Goal: Communication & Community: Answer question/provide support

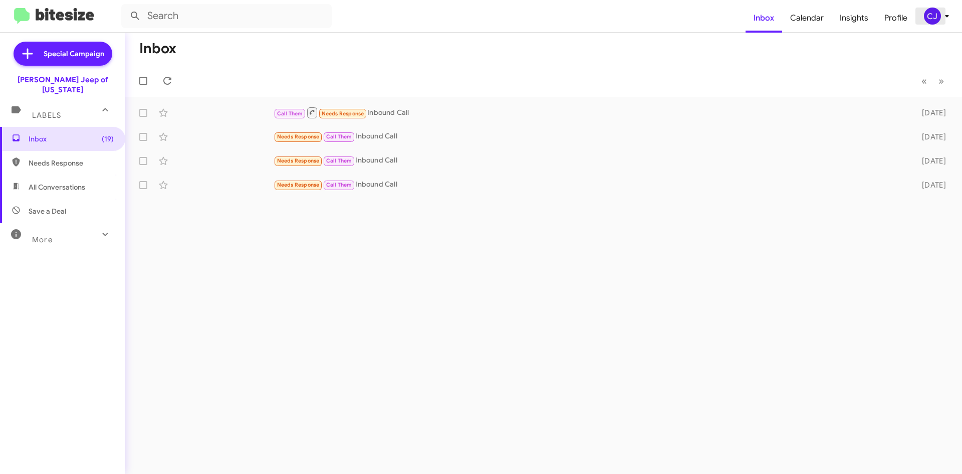
click at [934, 22] on div "CJ" at bounding box center [932, 16] width 17 height 17
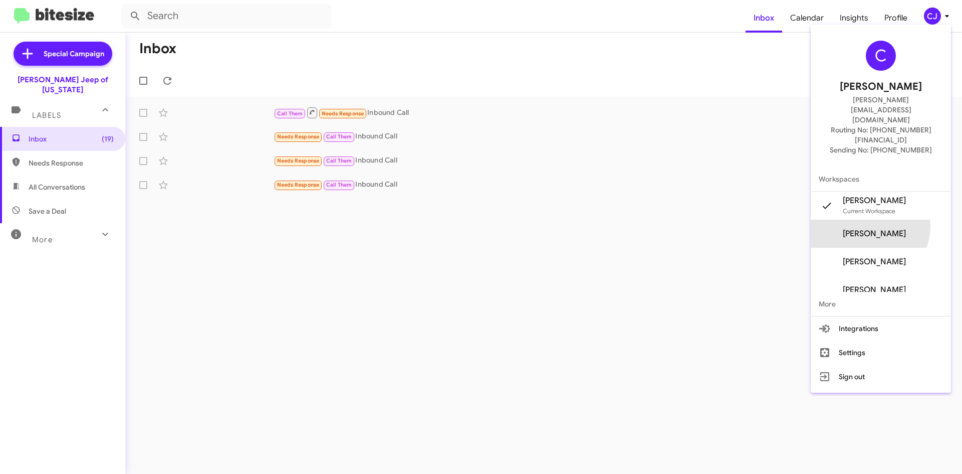
click at [886, 220] on span "[PERSON_NAME]" at bounding box center [881, 234] width 140 height 28
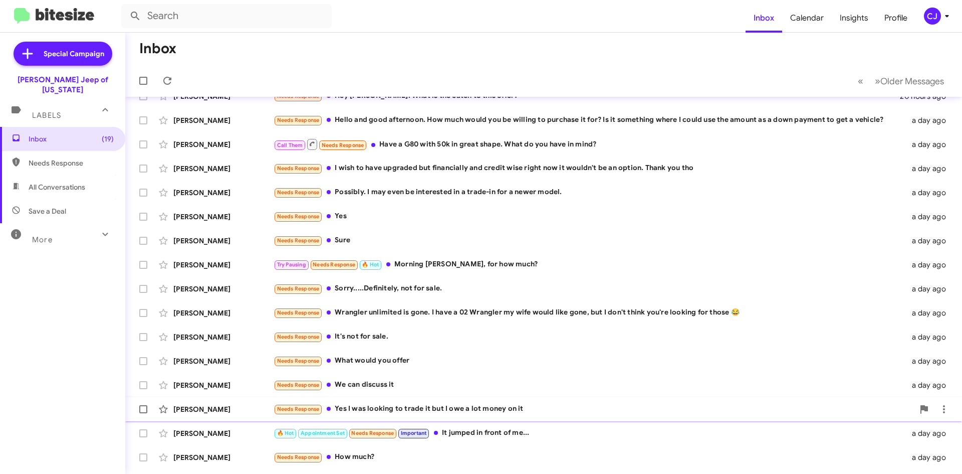
scroll to position [108, 0]
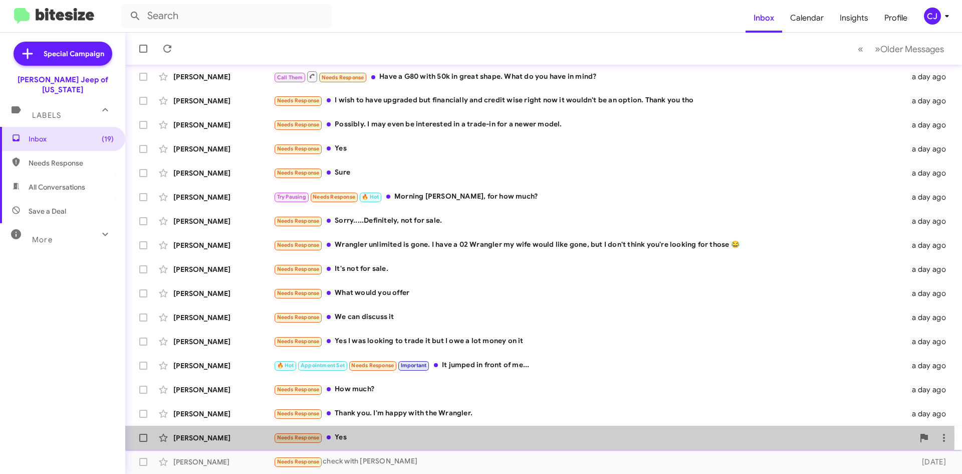
click at [467, 437] on div "Needs Response Yes" at bounding box center [594, 437] width 640 height 12
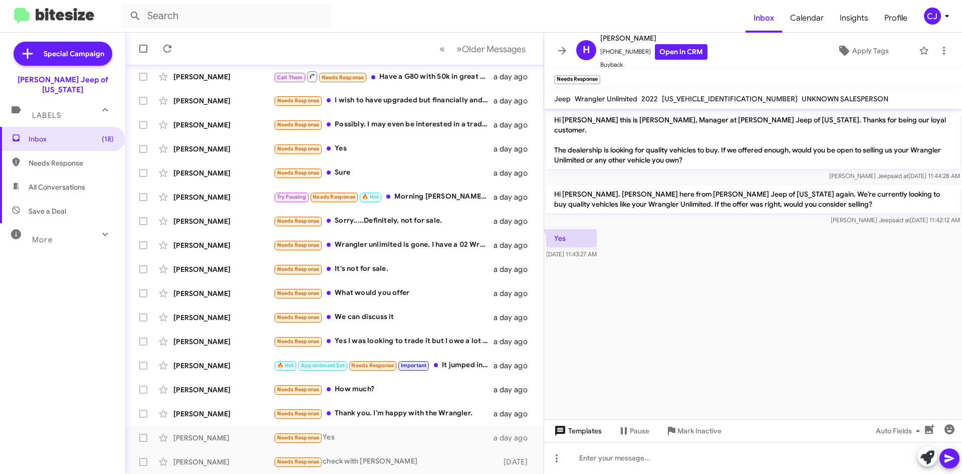
click at [574, 426] on span "Templates" at bounding box center [577, 430] width 50 height 18
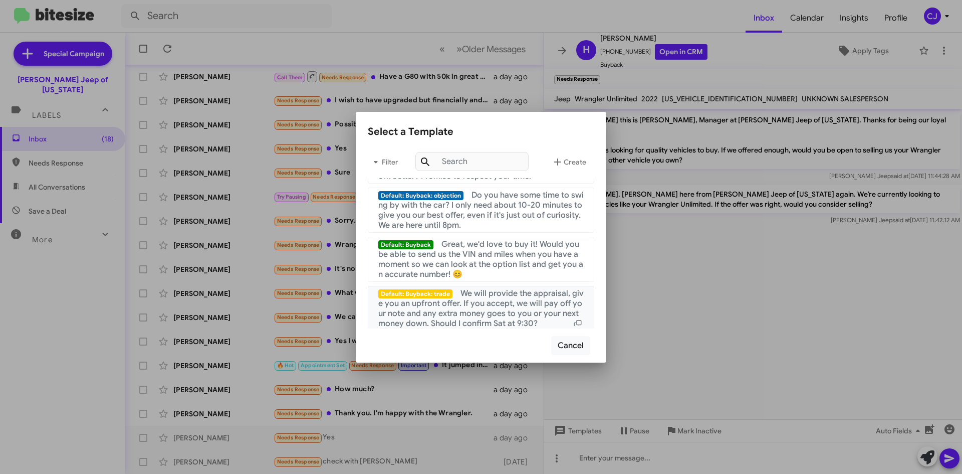
scroll to position [251, 0]
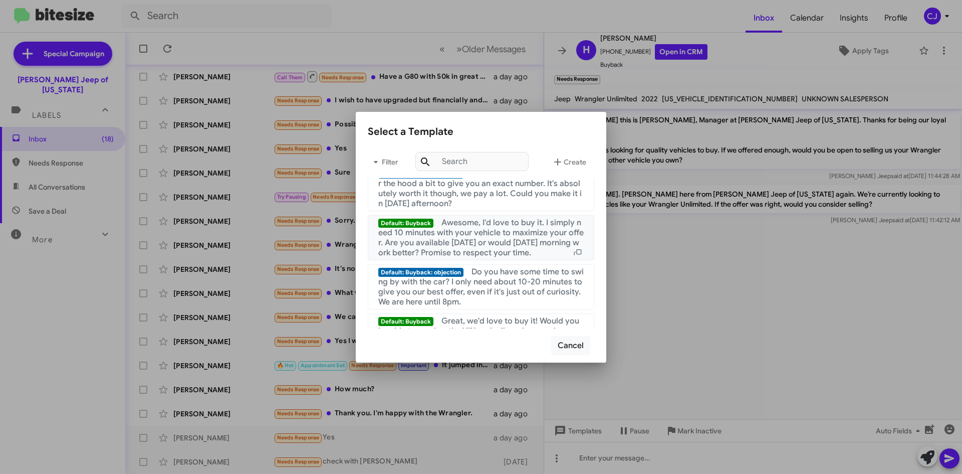
click at [441, 246] on span "Awesome, I'd love to buy it. I simply need 10 minutes with your vehicle to maxi…" at bounding box center [480, 237] width 205 height 40
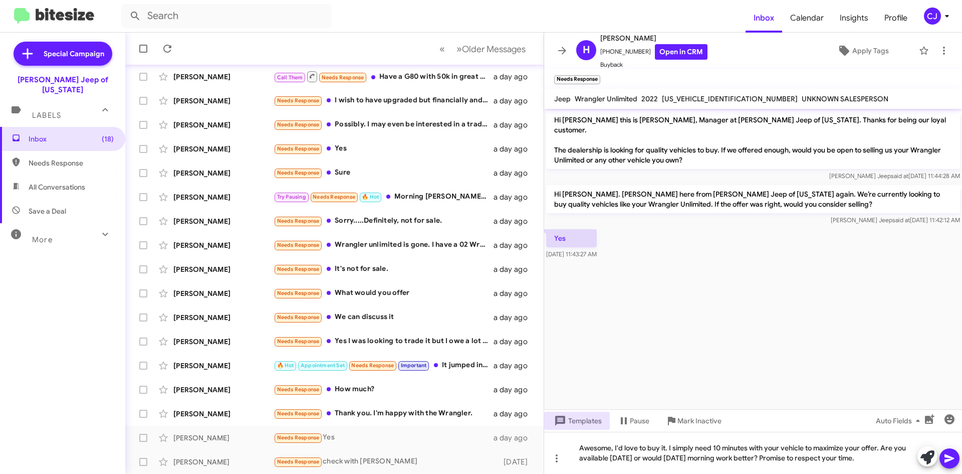
click at [944, 455] on icon at bounding box center [950, 458] width 12 height 12
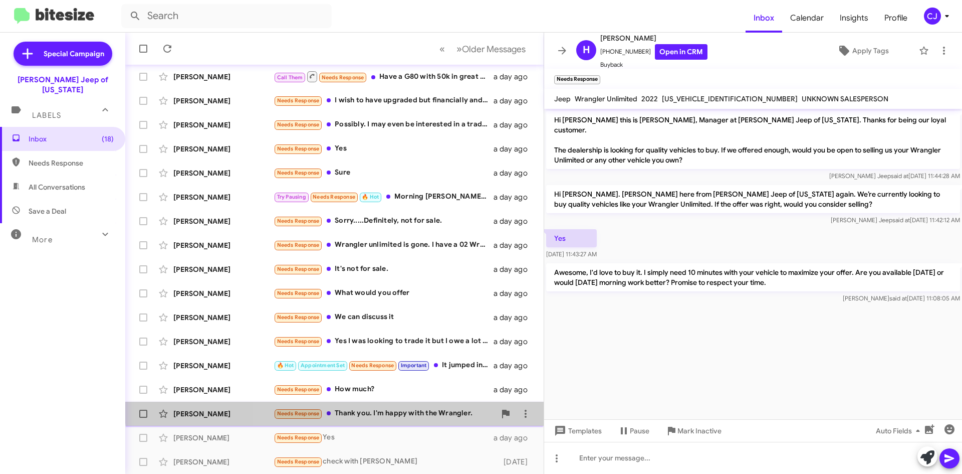
click at [400, 407] on div "[PERSON_NAME] Needs Response Thank you. I'm happy with the Wrangler. a day ago" at bounding box center [334, 413] width 402 height 20
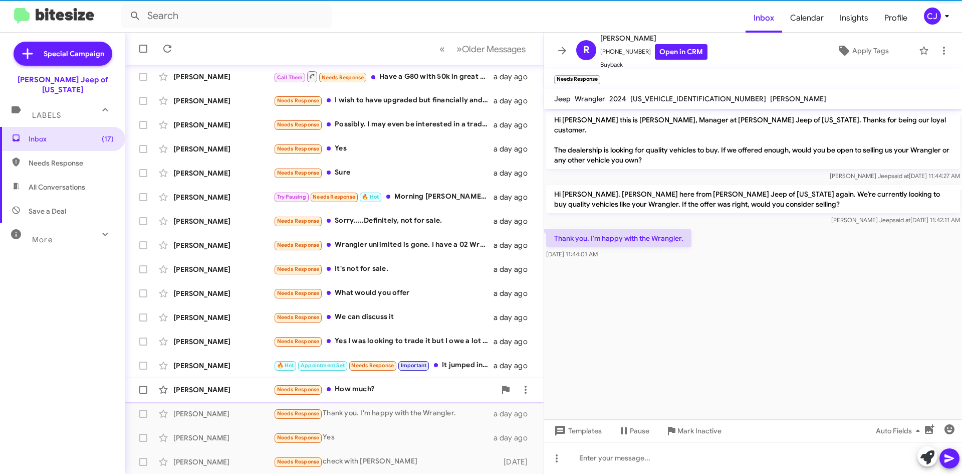
click at [423, 385] on div "Needs Response How much?" at bounding box center [385, 389] width 222 height 12
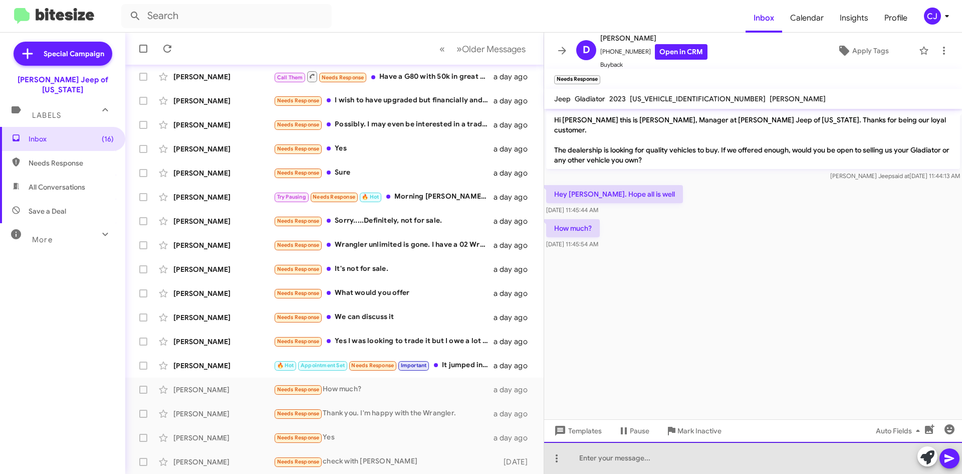
click at [598, 457] on div at bounding box center [753, 458] width 418 height 32
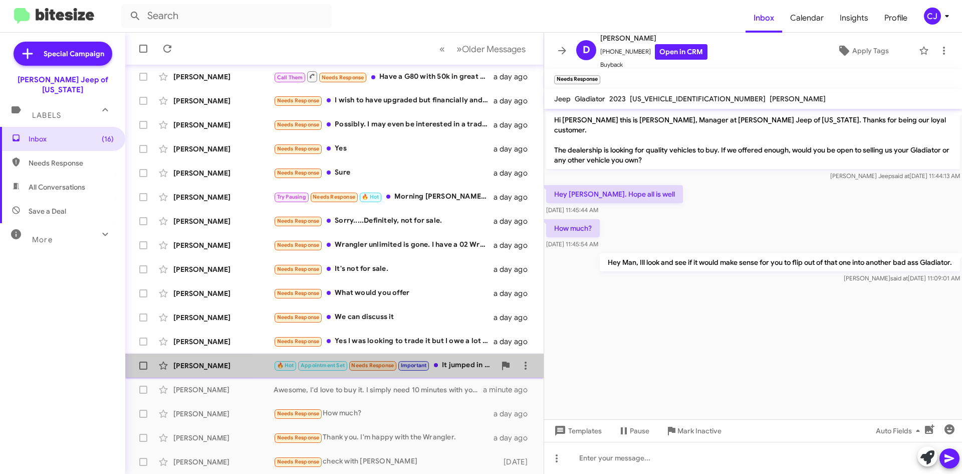
click at [453, 363] on div "🔥 Hot Appointment Set Needs Response Important It jumped in front of me..." at bounding box center [385, 365] width 222 height 12
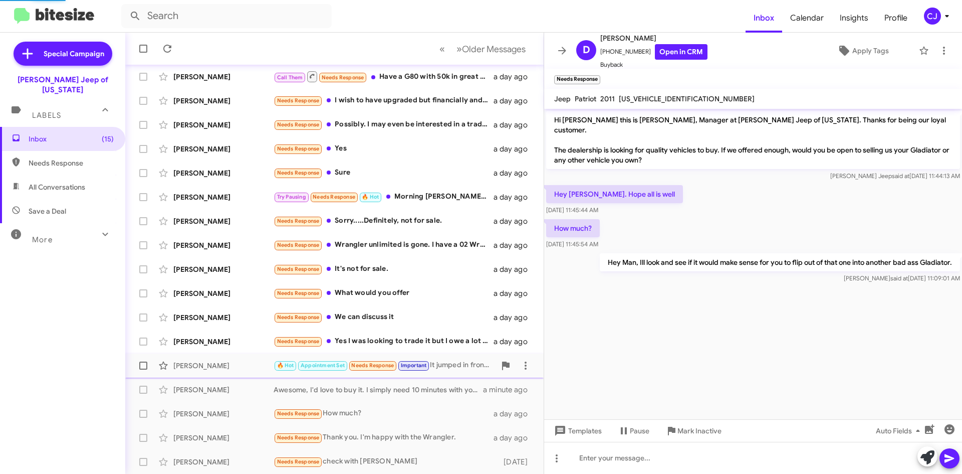
scroll to position [277, 0]
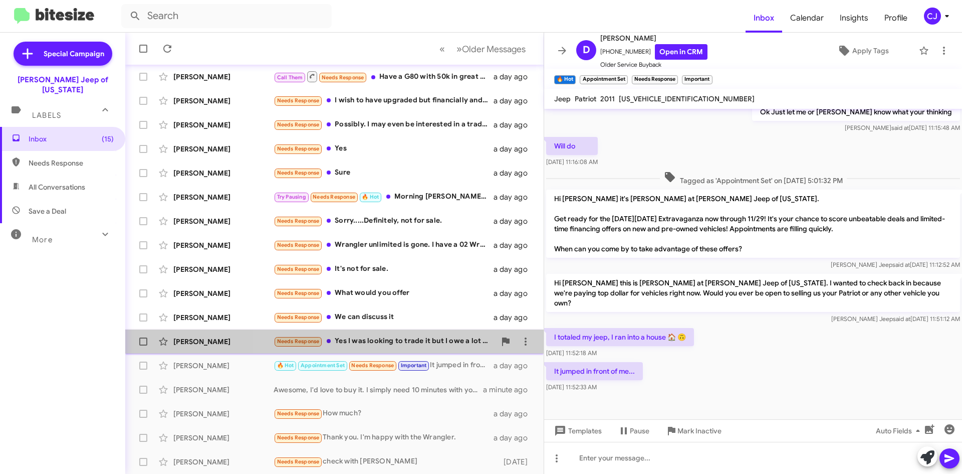
click at [421, 339] on div "Needs Response Yes I was looking to trade it but I owe a lot money on it" at bounding box center [385, 341] width 222 height 12
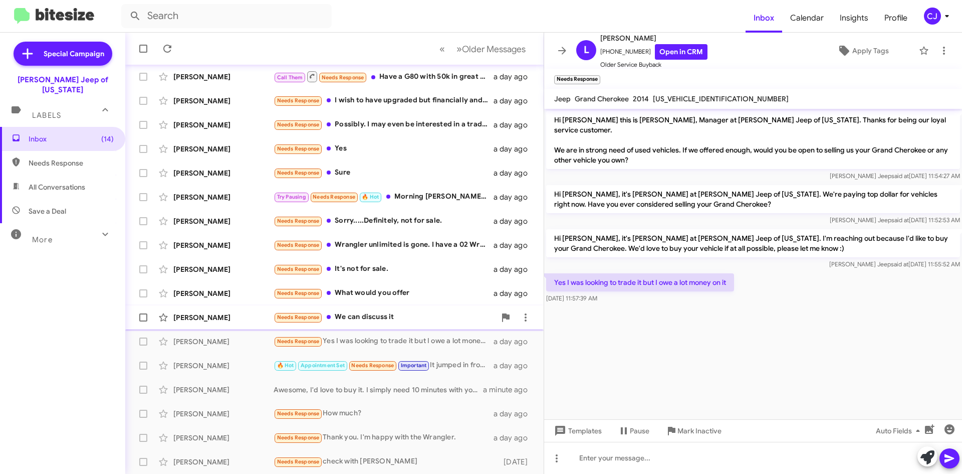
click at [460, 316] on div "Needs Response We can discuss it" at bounding box center [385, 317] width 222 height 12
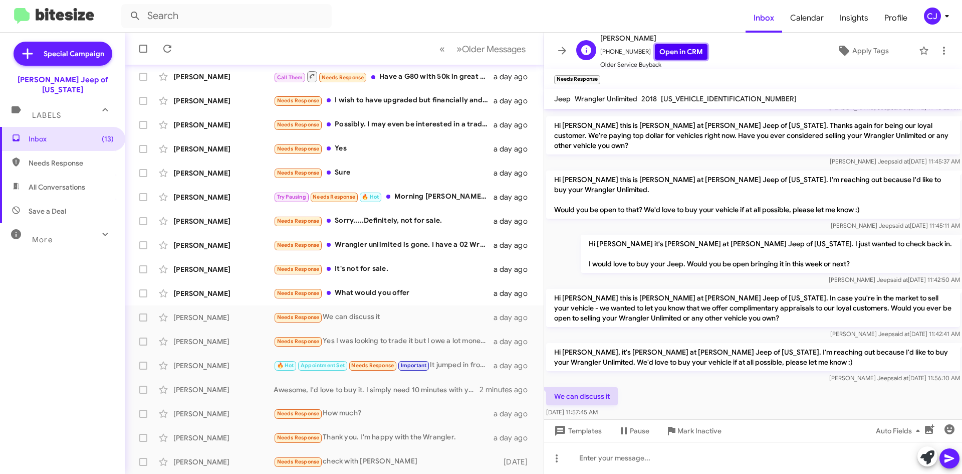
click at [676, 57] on link "Open in CRM" at bounding box center [681, 52] width 53 height 16
click at [587, 429] on span "Templates" at bounding box center [577, 430] width 50 height 18
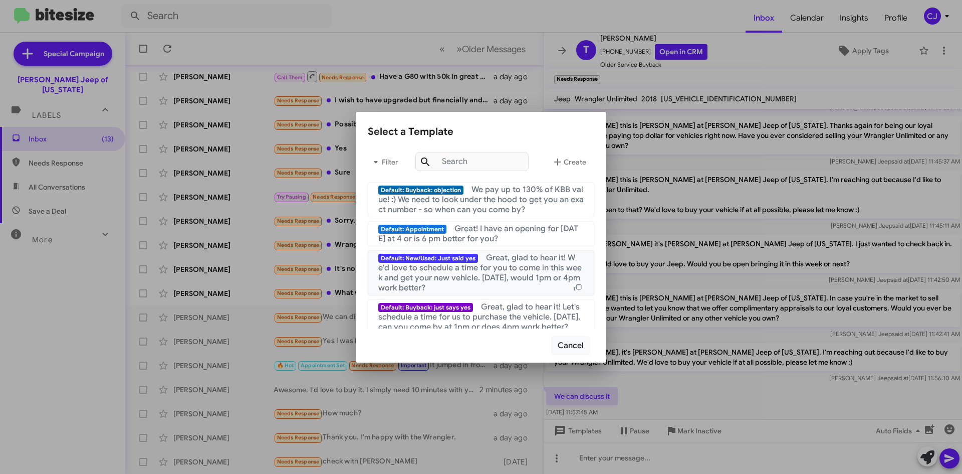
scroll to position [251, 0]
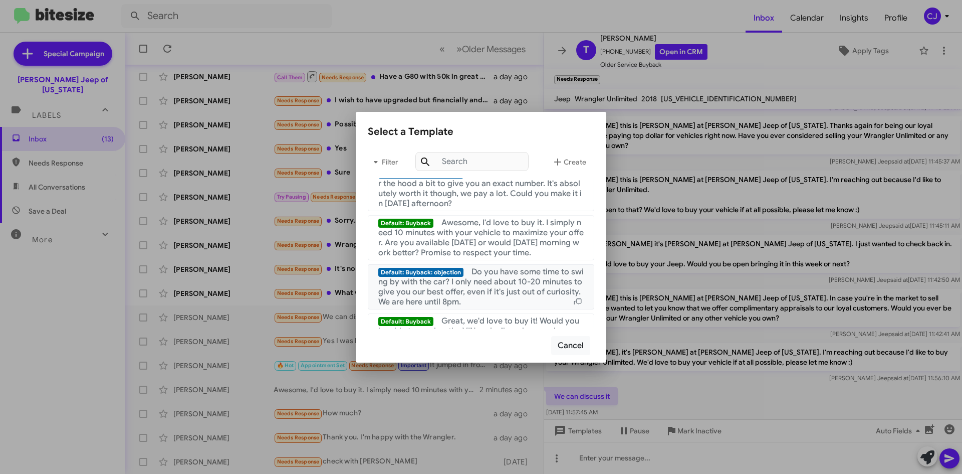
click at [489, 293] on span "Do you have some time to swing by with the car? I only need about 10-20 minutes…" at bounding box center [480, 287] width 205 height 40
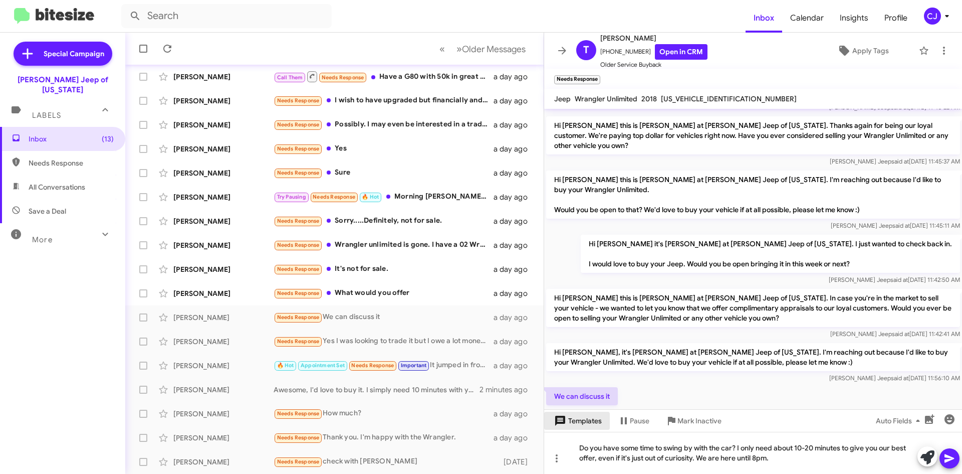
click at [593, 422] on span "Templates" at bounding box center [577, 420] width 50 height 18
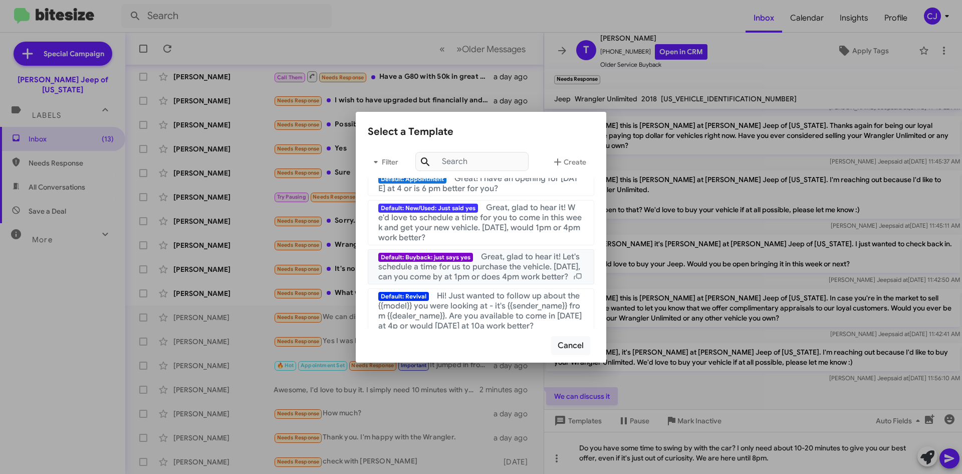
scroll to position [0, 0]
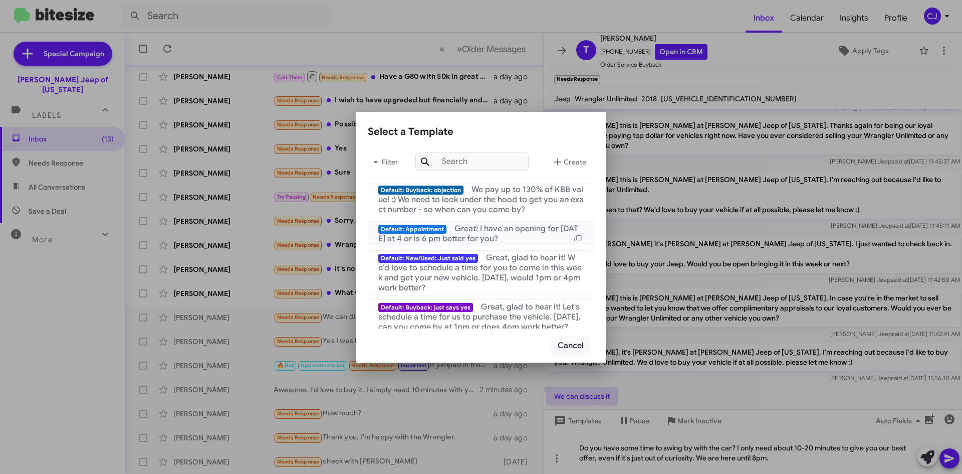
click at [498, 231] on span "Great! I have an opening for [DATE] at 4 or is 6 pm better for you?" at bounding box center [478, 234] width 200 height 20
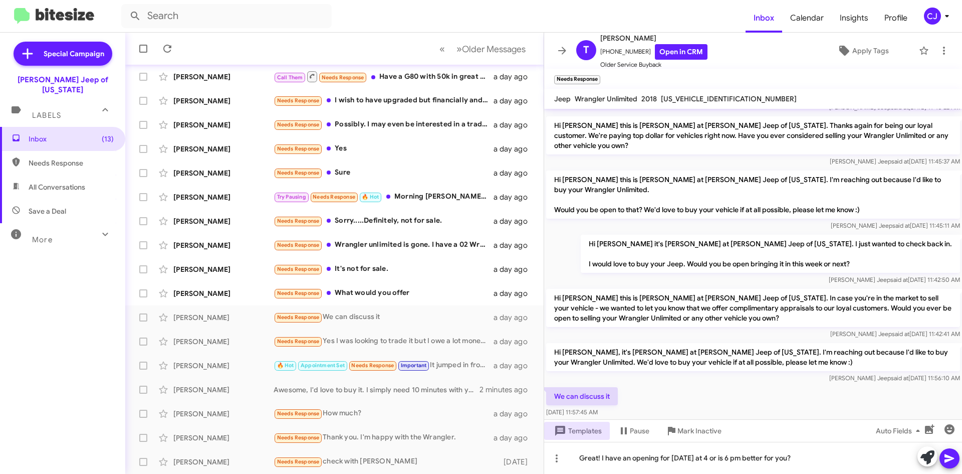
click at [954, 456] on icon at bounding box center [950, 458] width 12 height 12
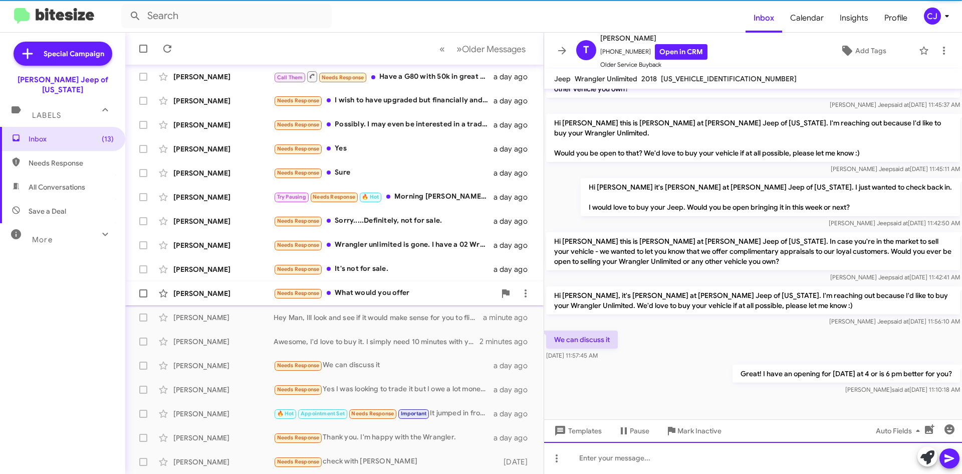
scroll to position [139, 0]
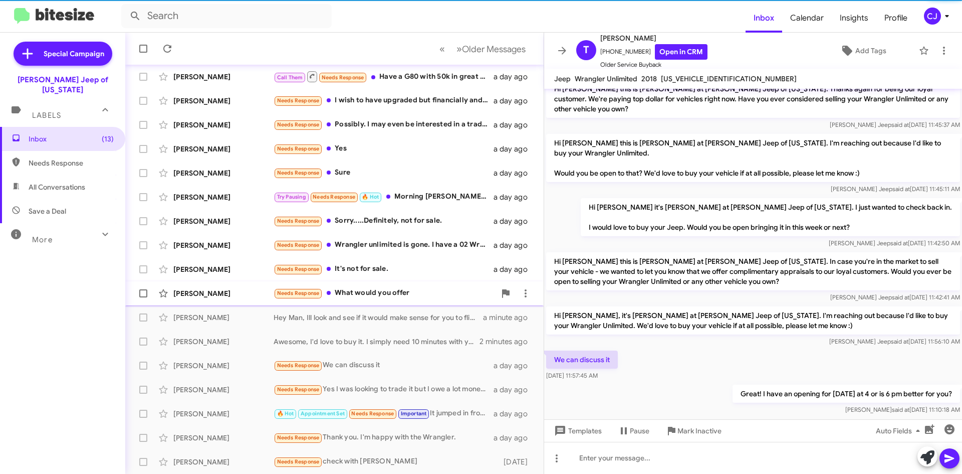
click at [416, 290] on div "Needs Response What would you offer" at bounding box center [385, 293] width 222 height 12
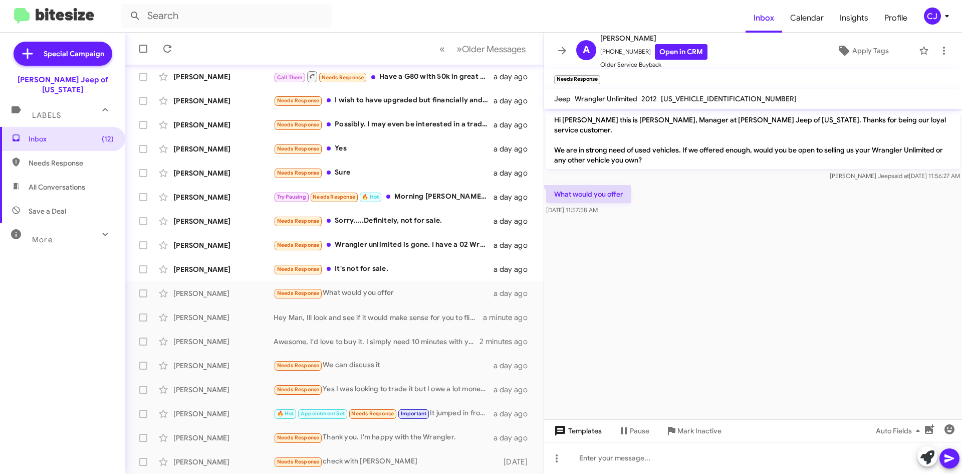
click at [585, 432] on span "Templates" at bounding box center [577, 430] width 50 height 18
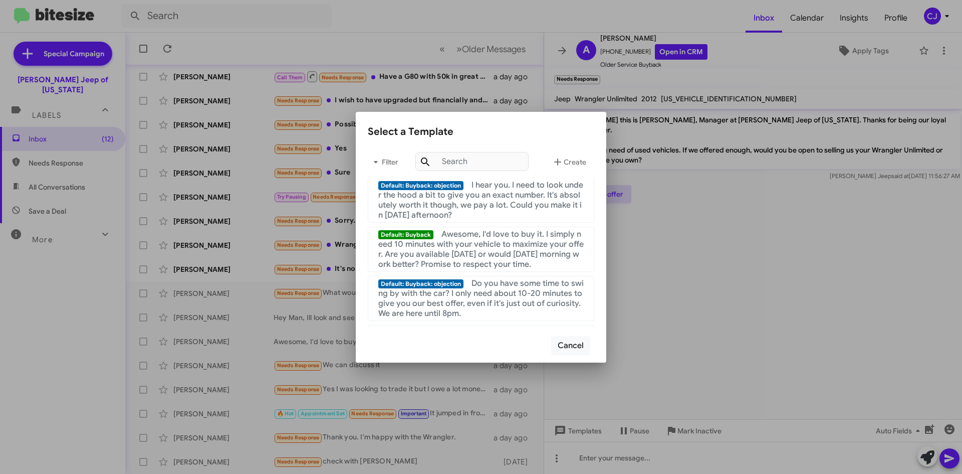
scroll to position [251, 0]
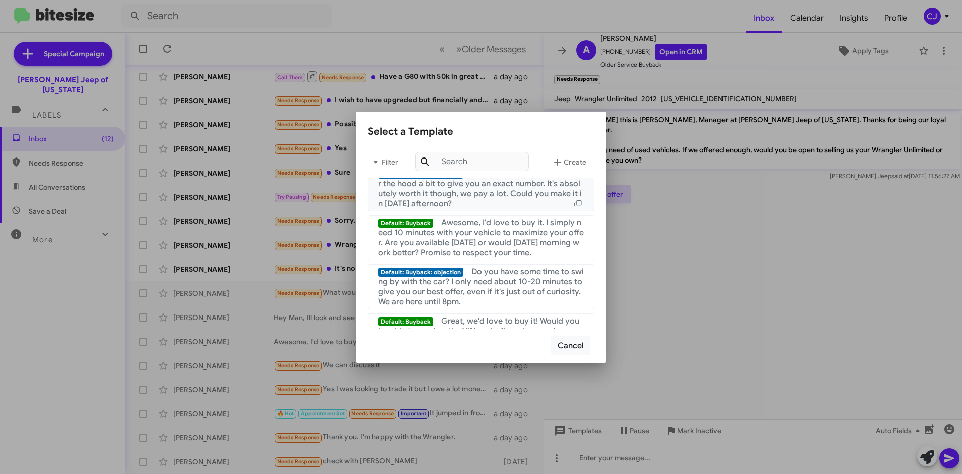
click at [486, 191] on span "I hear you. I need to look under the hood a bit to give you an exact number. It…" at bounding box center [480, 188] width 205 height 40
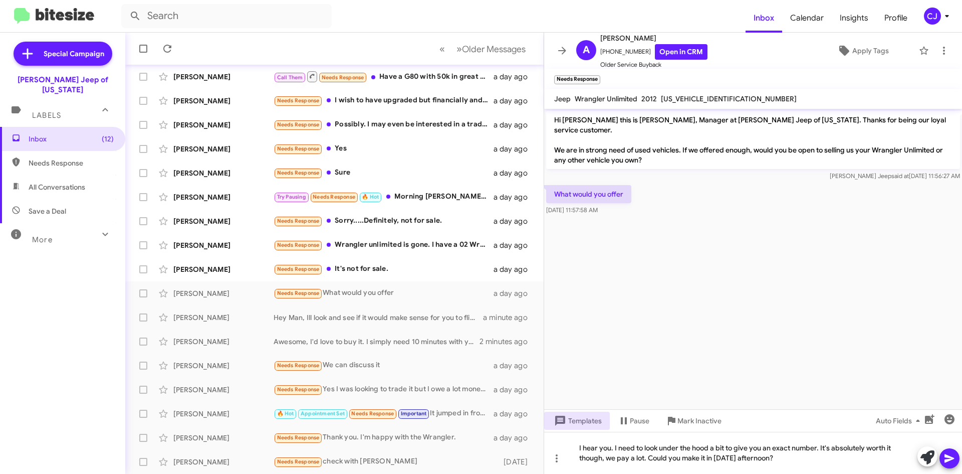
click at [949, 456] on icon at bounding box center [950, 458] width 10 height 9
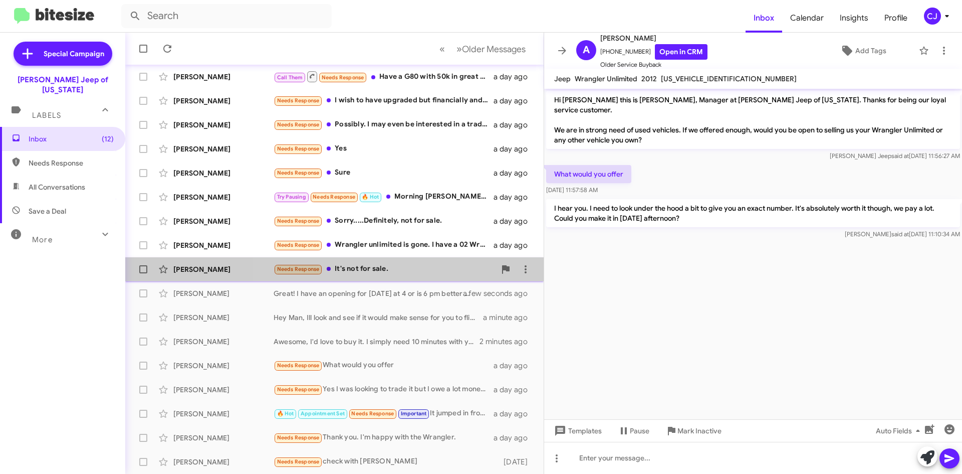
click at [403, 266] on div "Needs Response It's not for sale." at bounding box center [385, 269] width 222 height 12
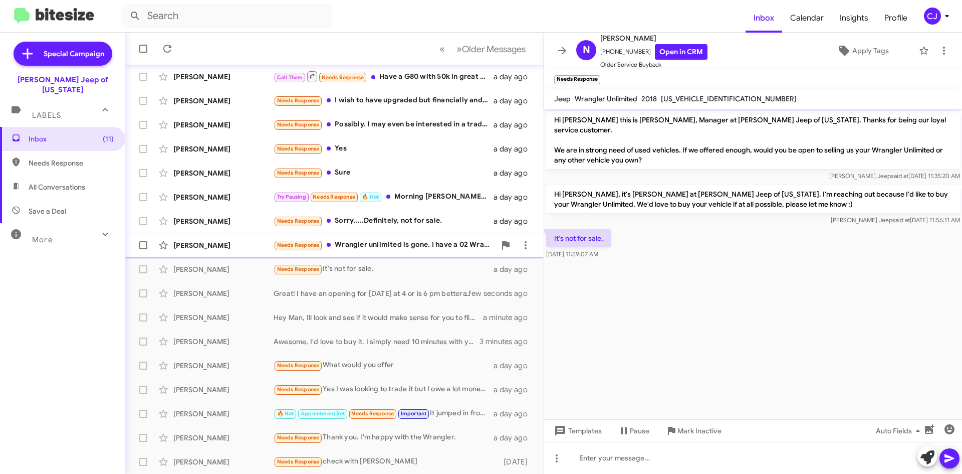
click at [388, 242] on div "Needs Response Wrangler unlimited is gone. I have a 02 Wrangler my wife would l…" at bounding box center [385, 245] width 222 height 12
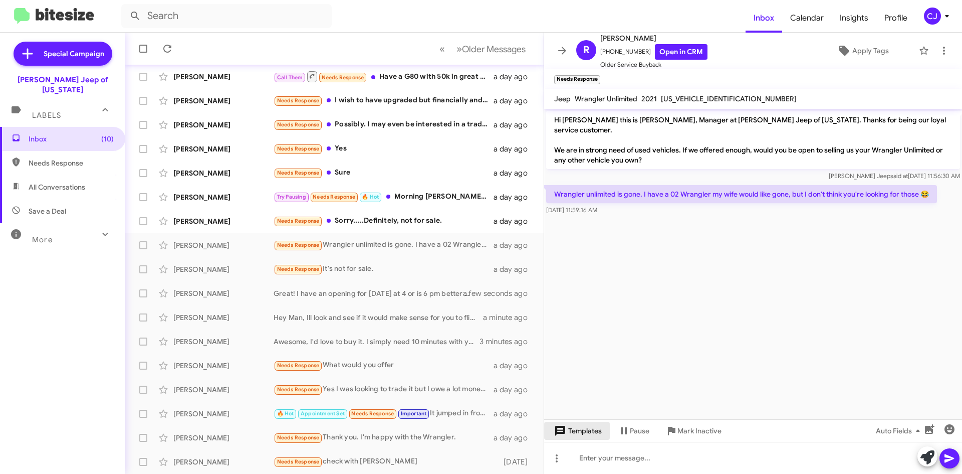
click at [576, 430] on span "Templates" at bounding box center [577, 430] width 50 height 18
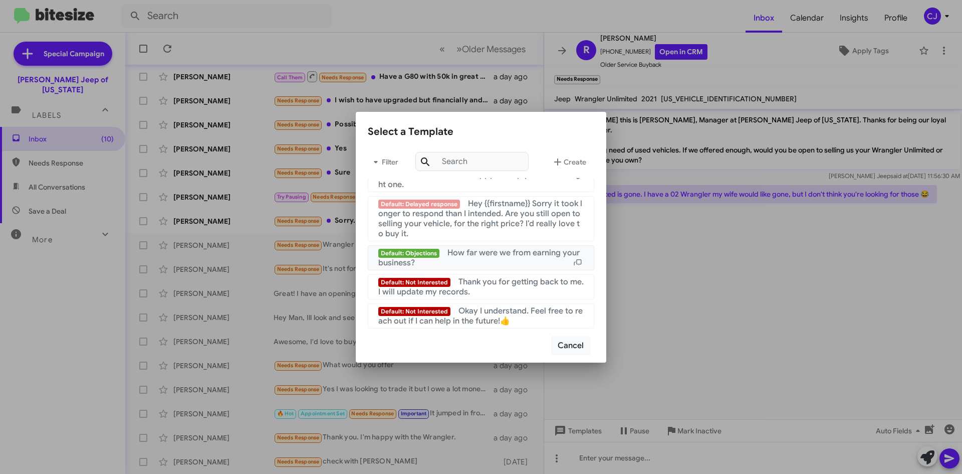
scroll to position [673, 0]
click at [489, 315] on span "Okay I understand. Feel free to reach out if I can help in the future!👍" at bounding box center [480, 316] width 204 height 20
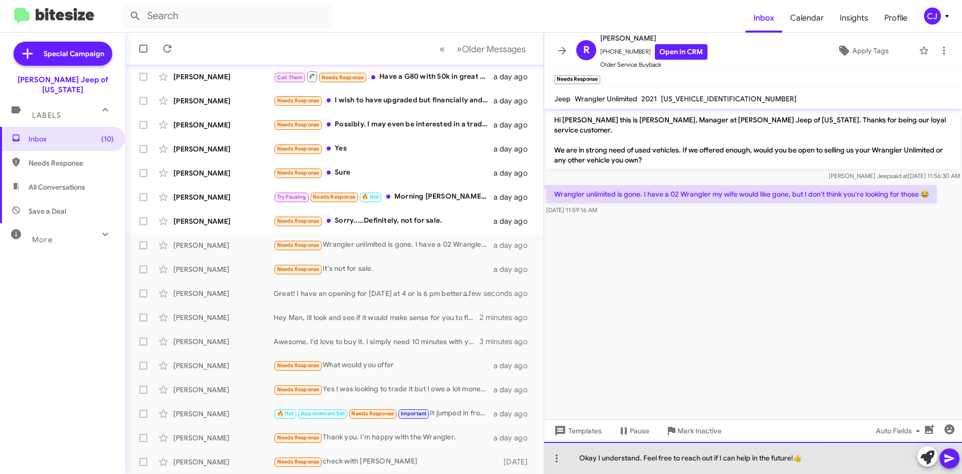
click at [577, 459] on div "Okay I understand. Feel free to reach out if I can help in the future!👍" at bounding box center [753, 458] width 418 height 32
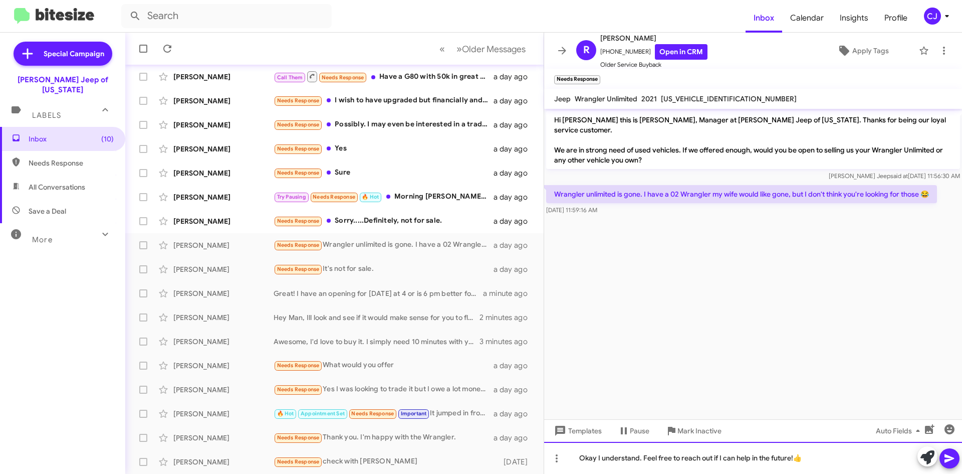
click at [641, 457] on div "Okay I understand. Feel free to reach out if I can help in the future!👍" at bounding box center [753, 458] width 418 height 32
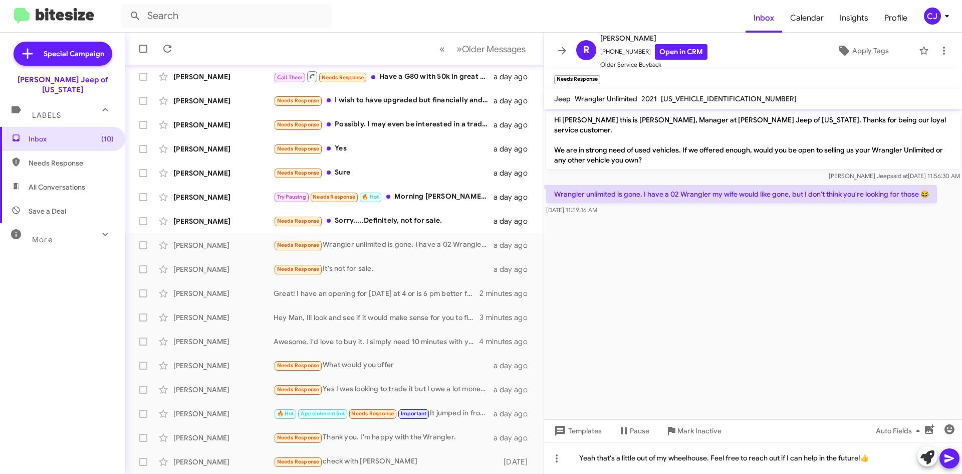
click at [953, 453] on icon at bounding box center [950, 458] width 12 height 12
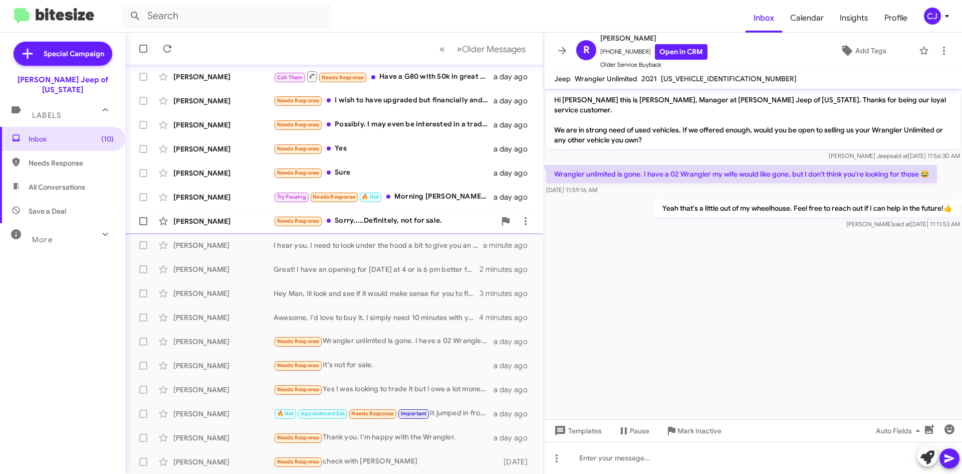
click at [381, 213] on div "[PERSON_NAME] Needs Response Sorry.....Definitely, not for sale. a day ago" at bounding box center [334, 221] width 402 height 20
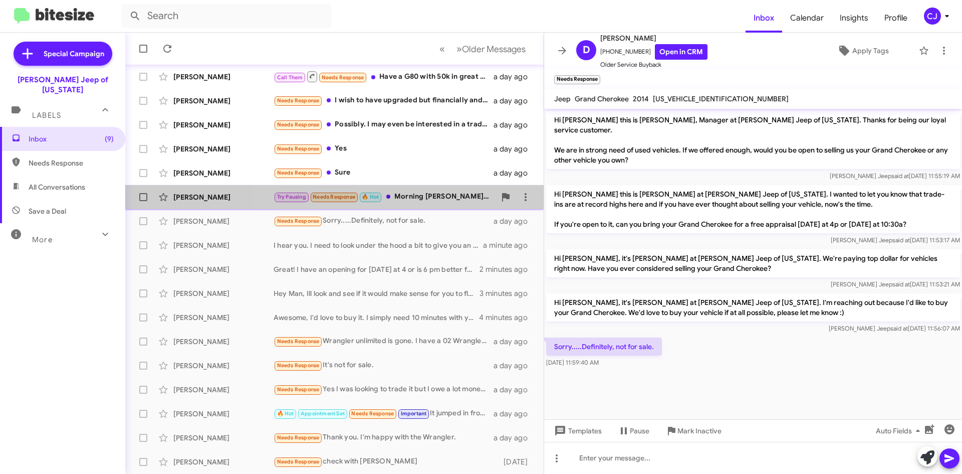
click at [451, 193] on div "Try Pausing Needs Response 🔥 Hot Morning [PERSON_NAME], for how much?" at bounding box center [385, 197] width 222 height 12
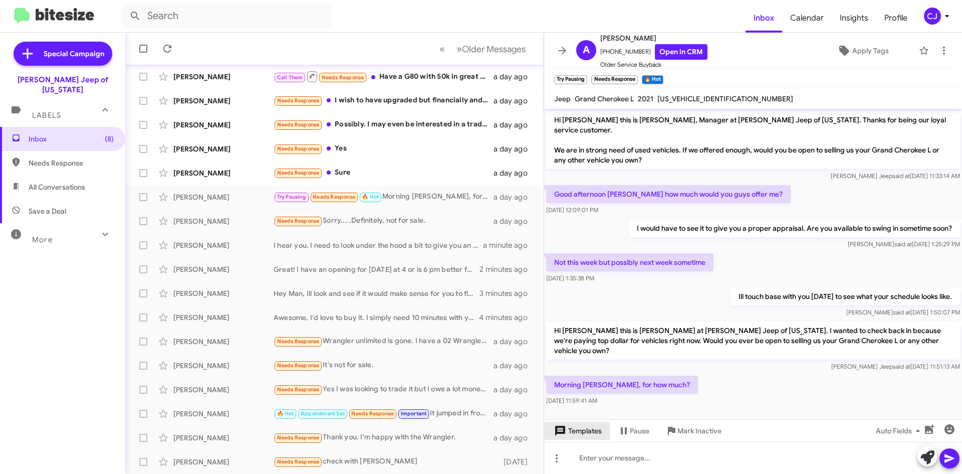
click at [588, 430] on span "Templates" at bounding box center [577, 430] width 50 height 18
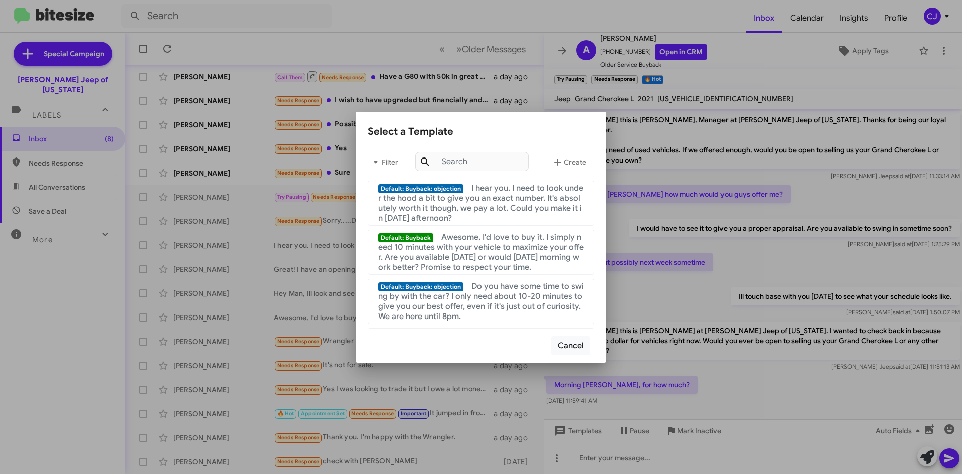
scroll to position [251, 0]
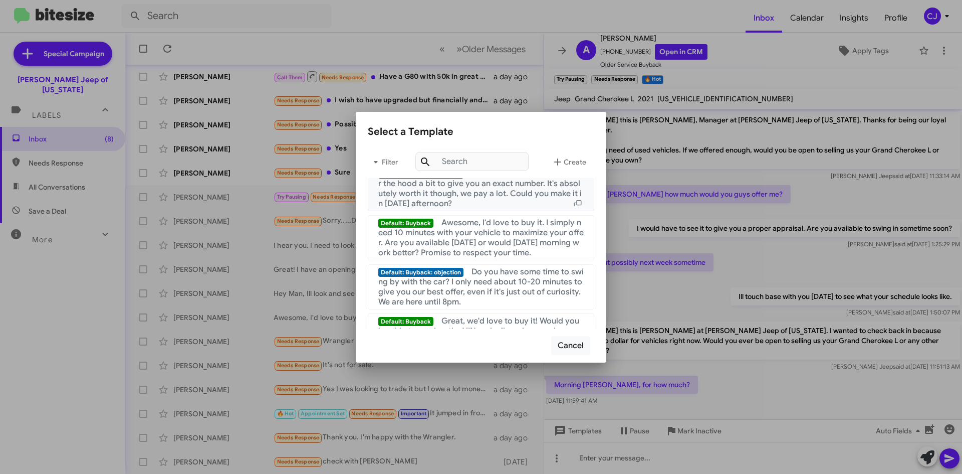
click at [465, 202] on span "I hear you. I need to look under the hood a bit to give you an exact number. It…" at bounding box center [480, 188] width 205 height 40
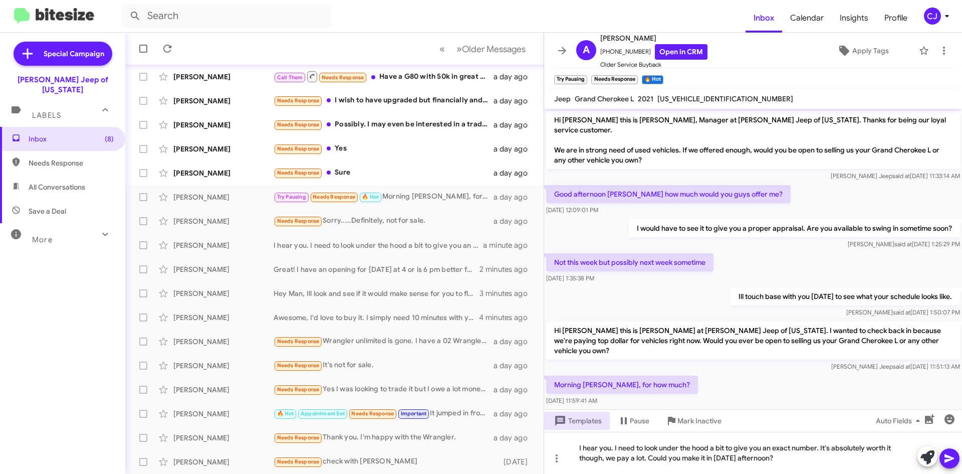
click at [950, 458] on icon at bounding box center [950, 458] width 10 height 9
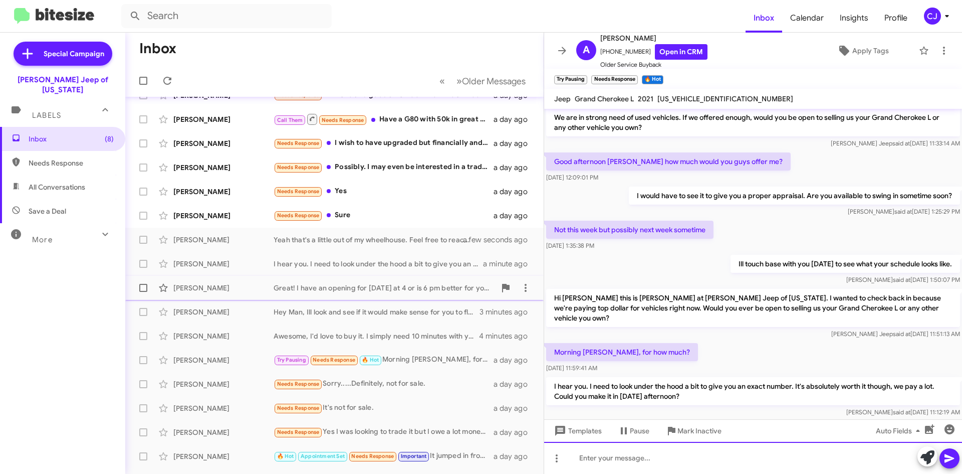
scroll to position [0, 0]
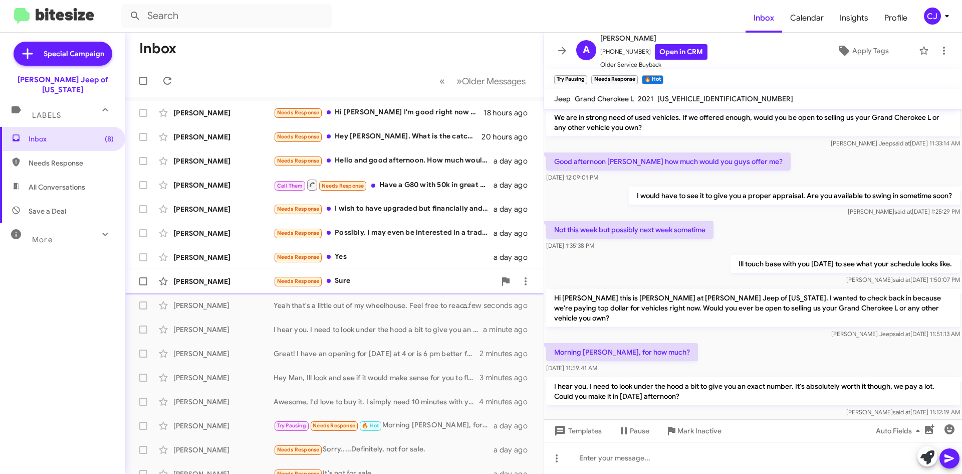
click at [390, 275] on div "[PERSON_NAME] Needs Response Sure a day ago" at bounding box center [334, 281] width 402 height 20
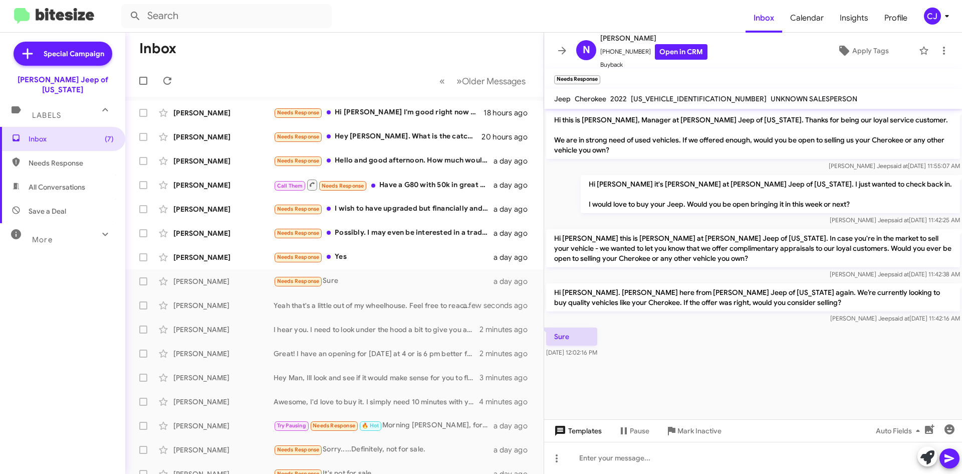
click at [589, 430] on span "Templates" at bounding box center [577, 430] width 50 height 18
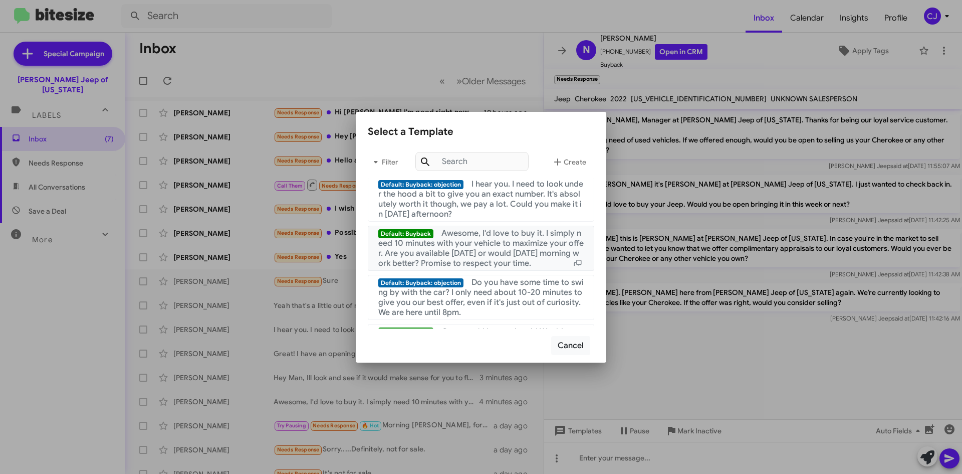
scroll to position [301, 0]
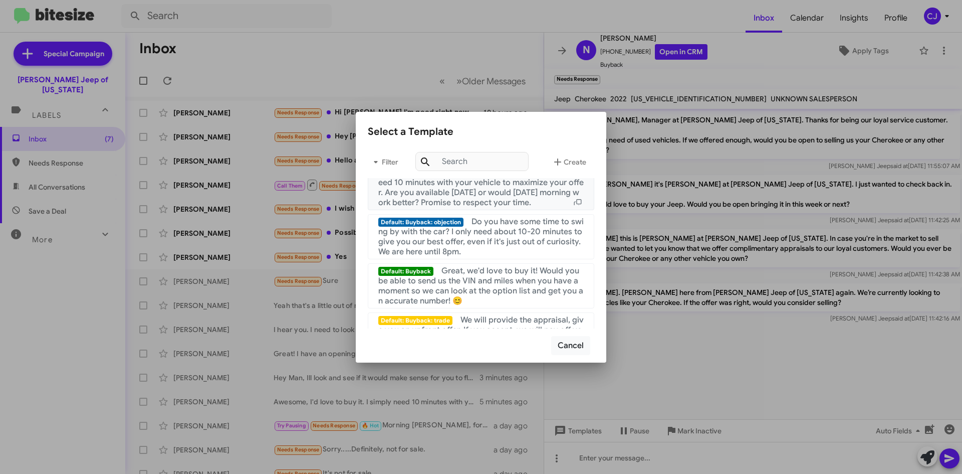
click at [496, 202] on span "Awesome, I'd love to buy it. I simply need 10 minutes with your vehicle to maxi…" at bounding box center [480, 187] width 205 height 40
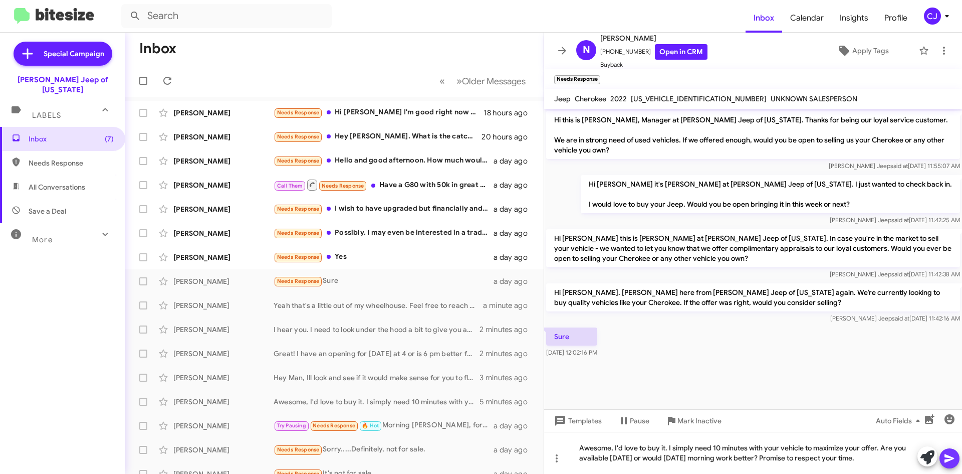
click at [951, 458] on icon at bounding box center [950, 458] width 12 height 12
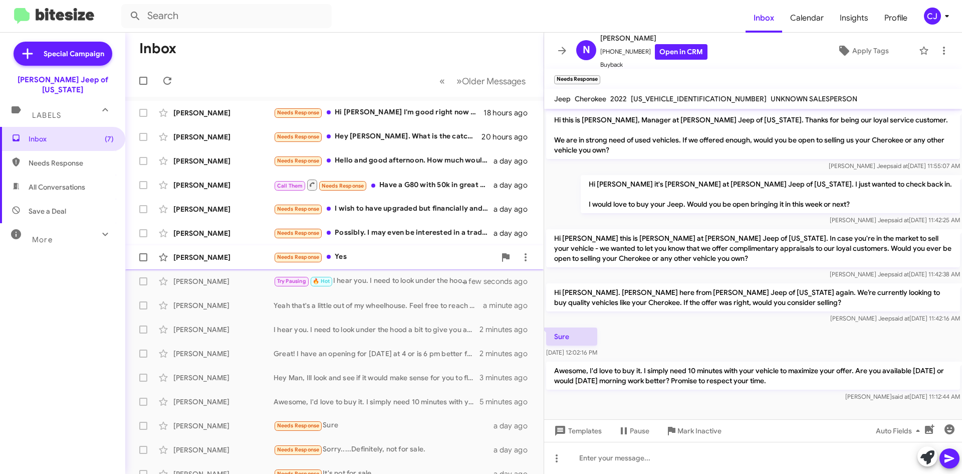
click at [422, 254] on div "Needs Response Yes" at bounding box center [385, 257] width 222 height 12
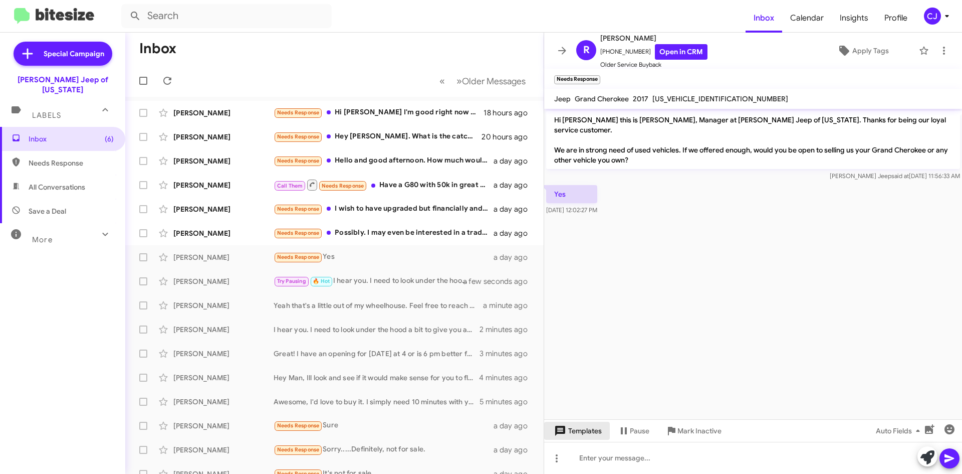
click at [585, 427] on span "Templates" at bounding box center [577, 430] width 50 height 18
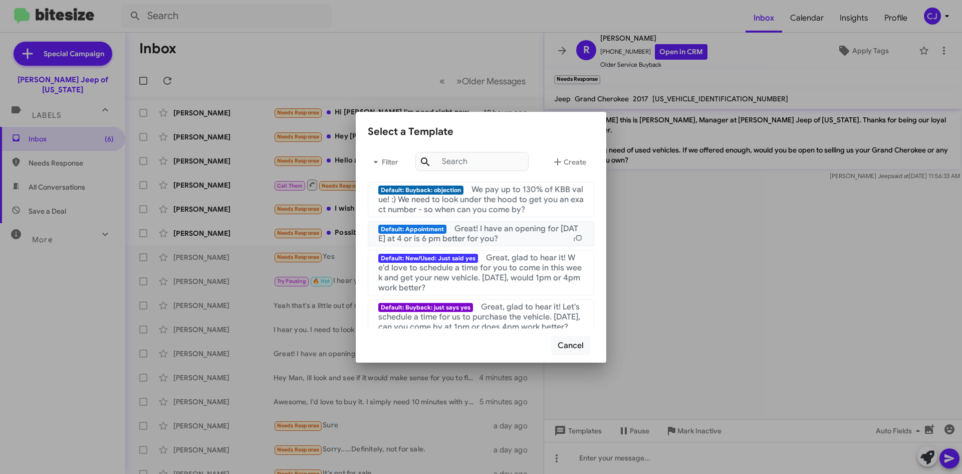
click at [465, 227] on span "Great! I have an opening for [DATE] at 4 or is 6 pm better for you?" at bounding box center [478, 234] width 200 height 20
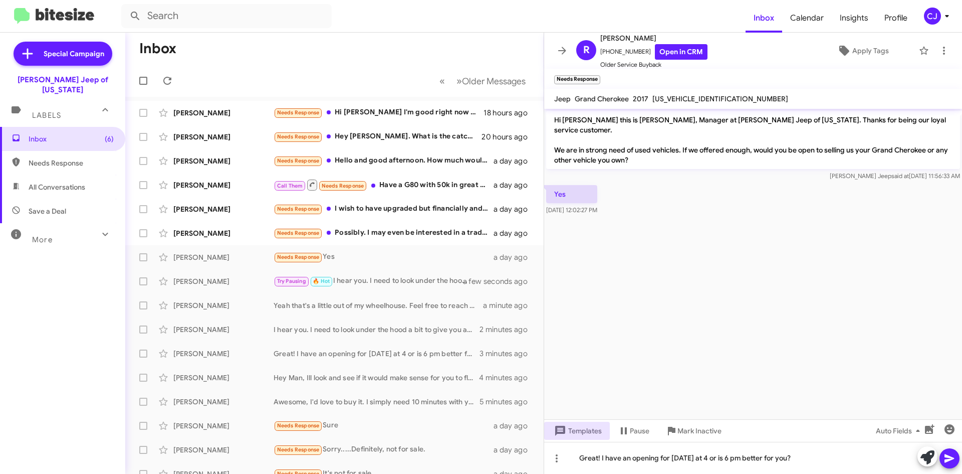
click at [951, 459] on icon at bounding box center [950, 458] width 10 height 9
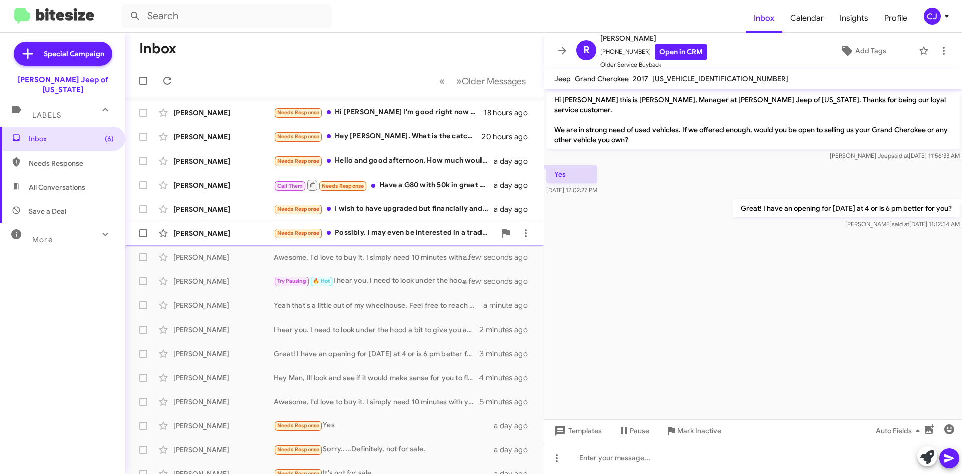
click at [443, 234] on div "Needs Response Possibly. I may even be interested in a trade-in for a newer mod…" at bounding box center [385, 233] width 222 height 12
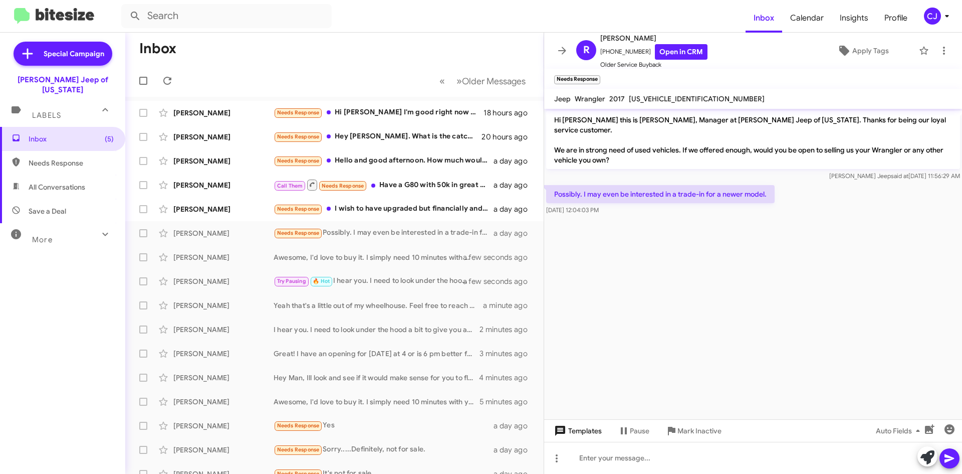
click at [588, 436] on span "Templates" at bounding box center [577, 430] width 50 height 18
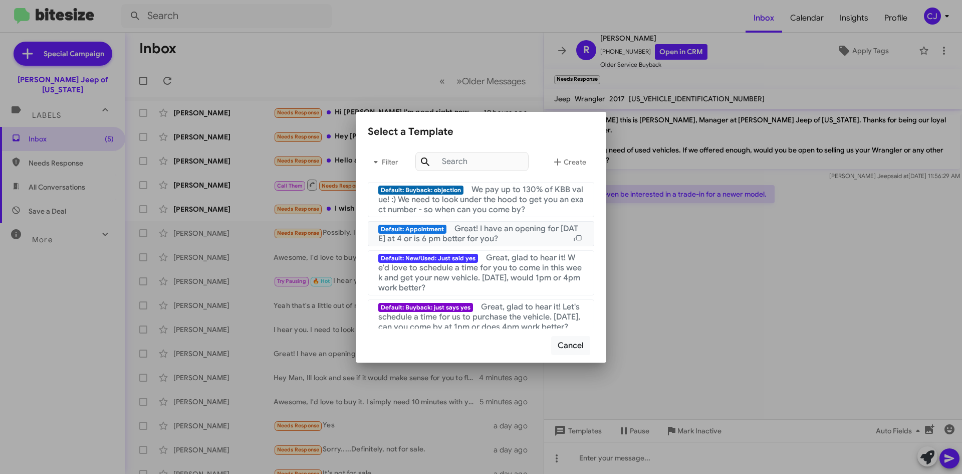
click at [497, 233] on span "Great! I have an opening for [DATE] at 4 or is 6 pm better for you?" at bounding box center [478, 234] width 200 height 20
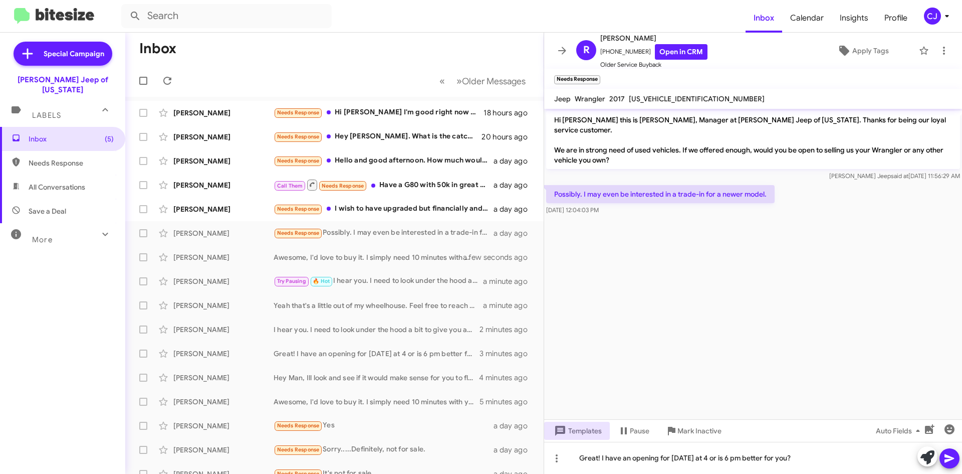
click at [952, 455] on icon at bounding box center [950, 458] width 12 height 12
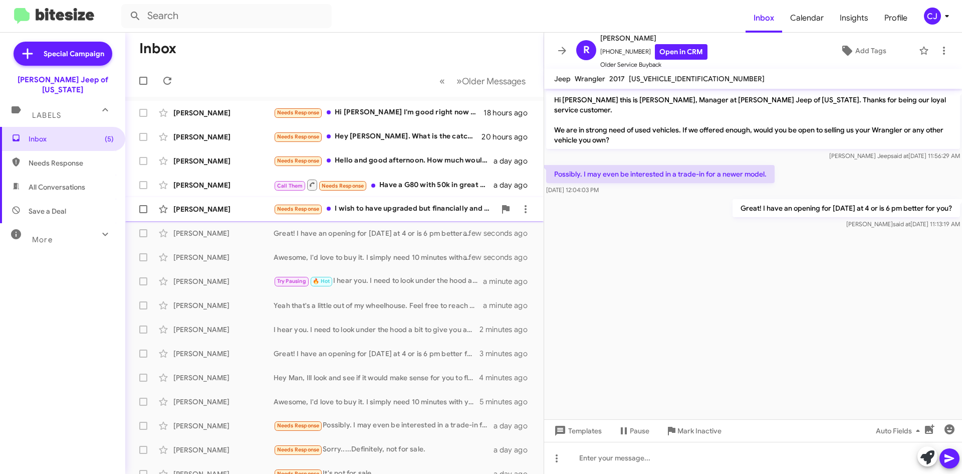
click at [400, 201] on div "[PERSON_NAME] Needs Response I wish to have upgraded but financially and credit…" at bounding box center [334, 209] width 402 height 20
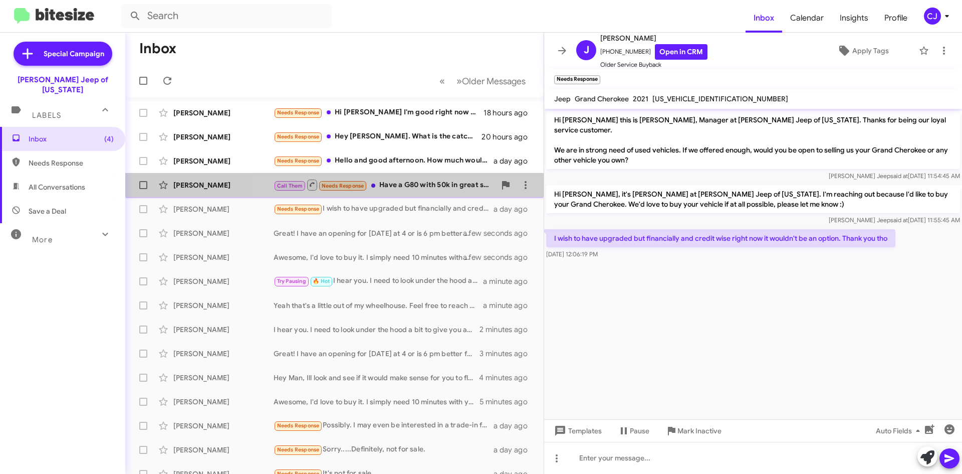
click at [408, 179] on div "Call Them Needs Response Have a G80 with 50k in great shape. What do you have i…" at bounding box center [385, 184] width 222 height 13
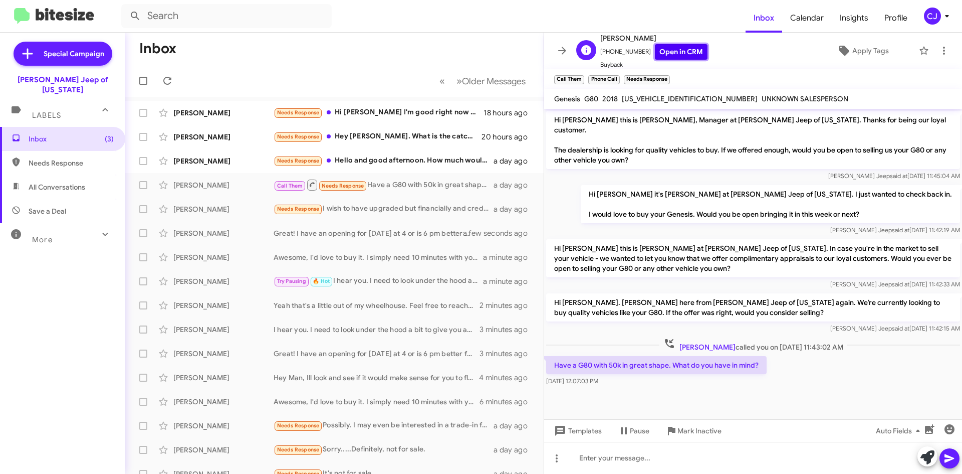
click at [675, 44] on link "Open in CRM" at bounding box center [681, 52] width 53 height 16
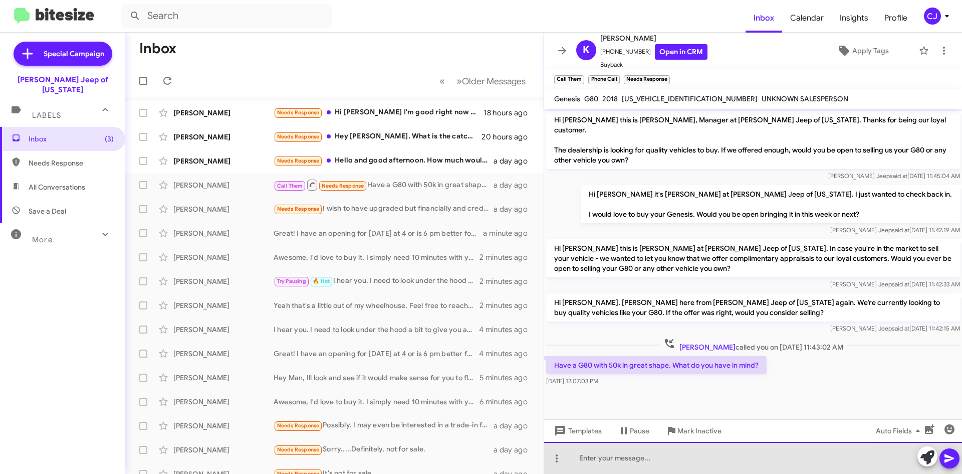
click at [596, 456] on div at bounding box center [753, 458] width 418 height 32
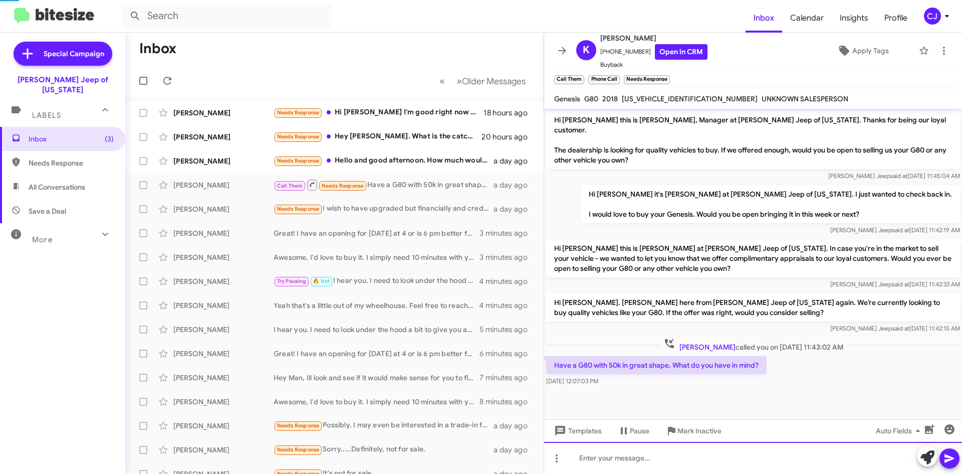
scroll to position [11, 0]
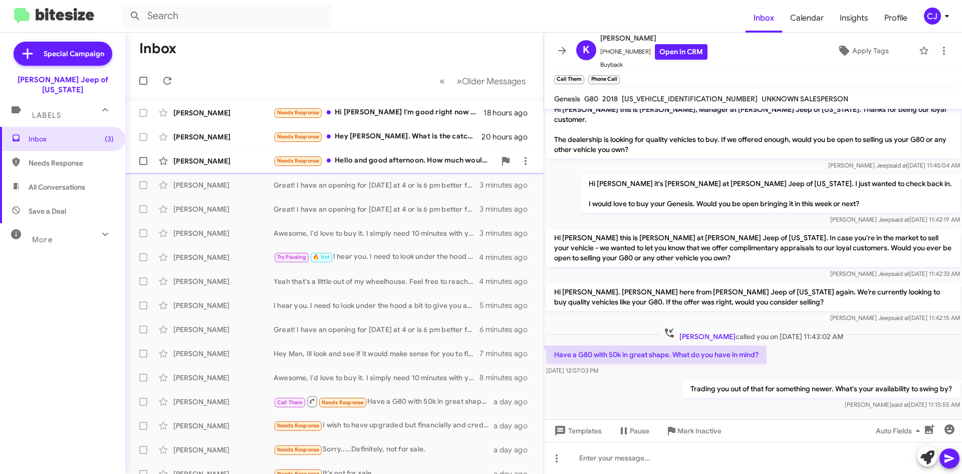
click at [400, 160] on div "Needs Response Hello and good afternoon. How much would you be willing to purch…" at bounding box center [385, 161] width 222 height 12
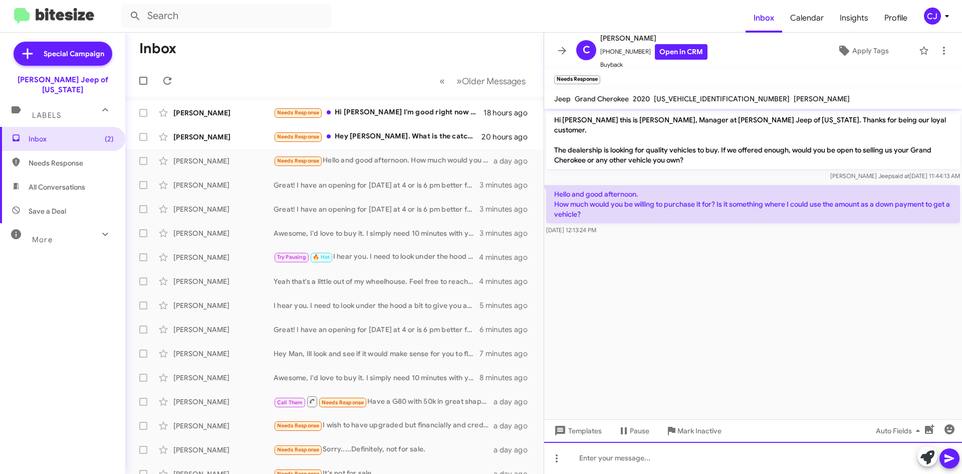
click at [601, 462] on div at bounding box center [753, 458] width 418 height 32
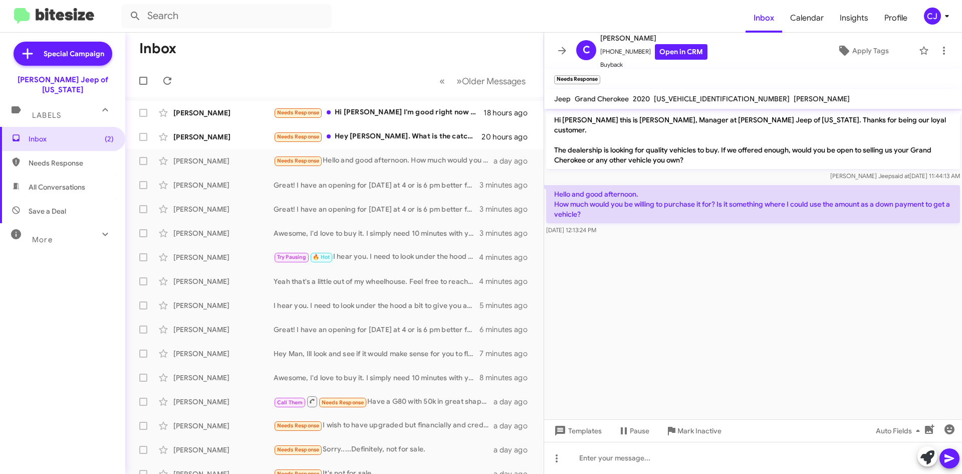
click at [577, 417] on cdk-virtual-scroll-viewport "Hi [PERSON_NAME] this is [PERSON_NAME], Manager at [PERSON_NAME] Jeep of [US_ST…" at bounding box center [753, 264] width 418 height 310
click at [583, 427] on span "Templates" at bounding box center [577, 430] width 50 height 18
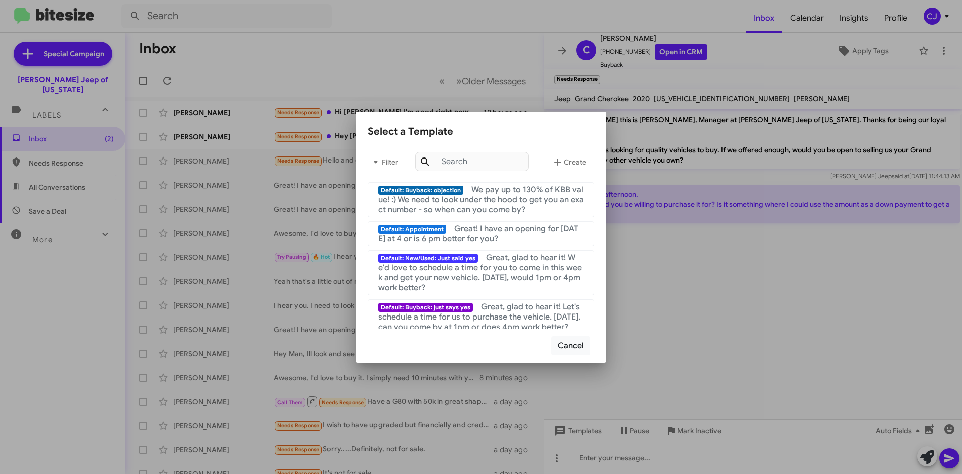
click at [748, 291] on div at bounding box center [481, 237] width 962 height 474
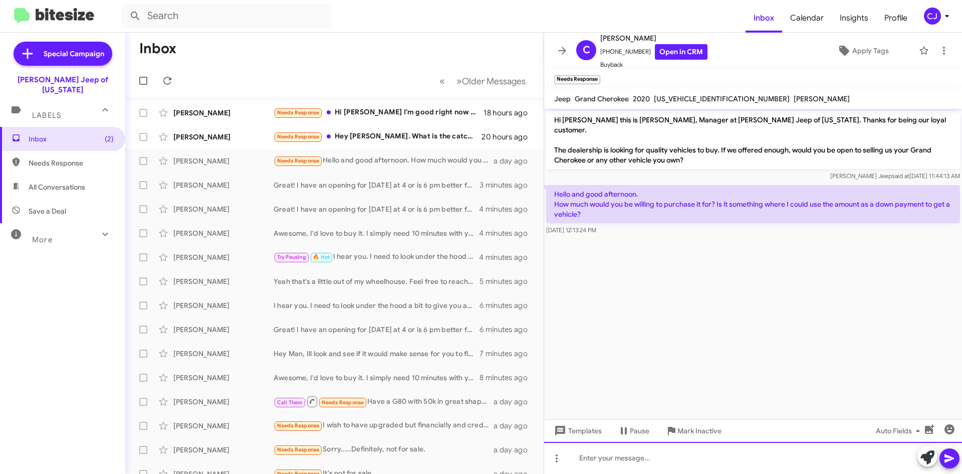
click at [602, 457] on div at bounding box center [753, 458] width 418 height 32
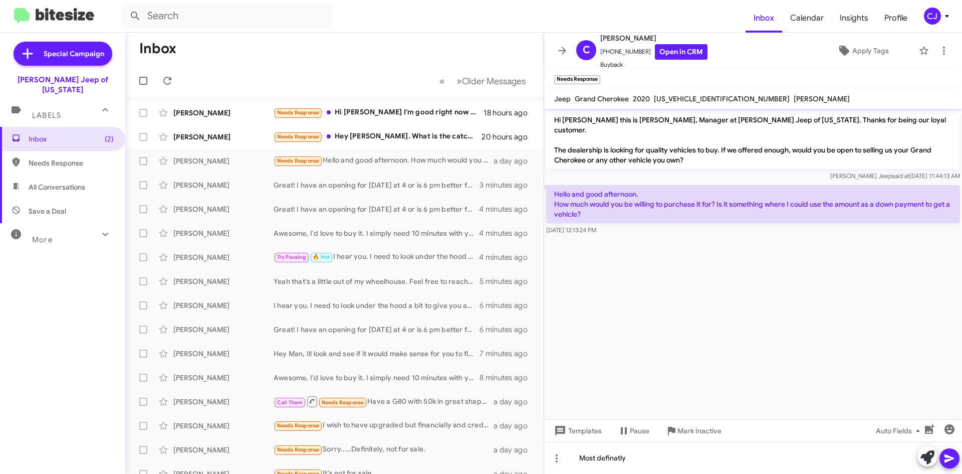
drag, startPoint x: 605, startPoint y: 458, endPoint x: 761, endPoint y: 366, distance: 181.5
click at [766, 358] on cdk-virtual-scroll-viewport "Hi [PERSON_NAME] this is [PERSON_NAME], Manager at [PERSON_NAME] Jeep of [US_ST…" at bounding box center [753, 264] width 418 height 310
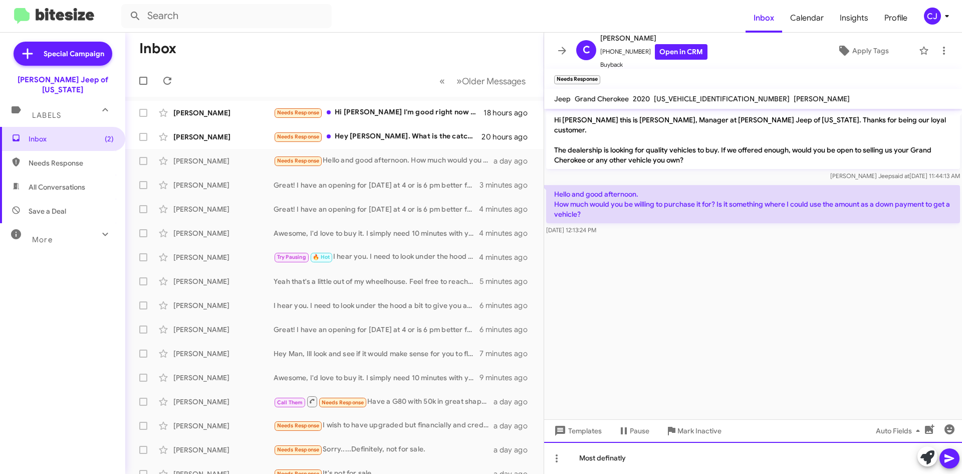
click at [617, 459] on div "Most definatly" at bounding box center [753, 458] width 418 height 32
click at [665, 464] on div "Most definaitly" at bounding box center [753, 458] width 418 height 32
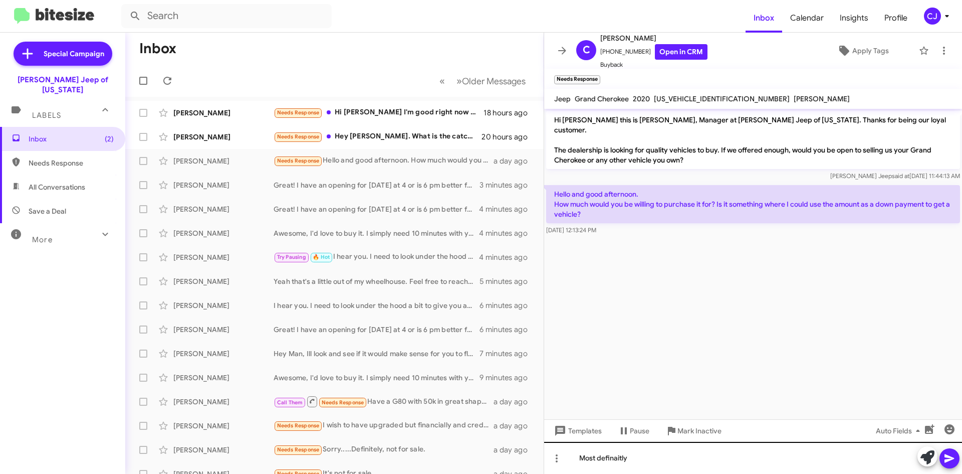
drag, startPoint x: 609, startPoint y: 464, endPoint x: 753, endPoint y: 442, distance: 145.4
click at [755, 442] on div "Hi [PERSON_NAME] this is [PERSON_NAME], Manager at [PERSON_NAME] Jeep of [US_ST…" at bounding box center [753, 291] width 418 height 365
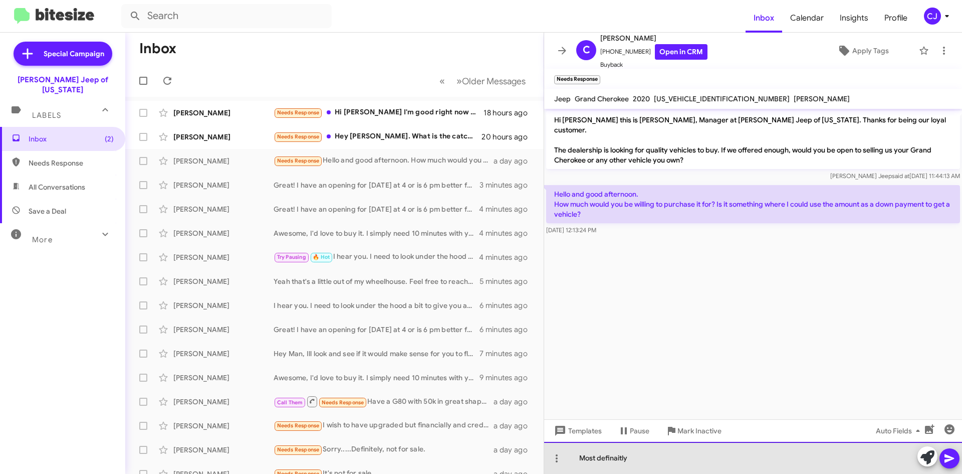
click at [628, 460] on div "Most definaitly" at bounding box center [753, 458] width 418 height 32
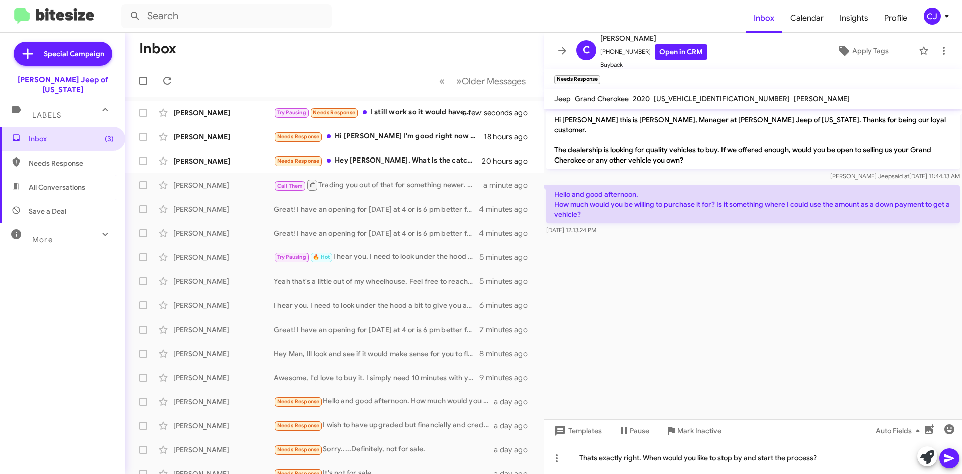
click at [946, 460] on icon at bounding box center [950, 458] width 10 height 9
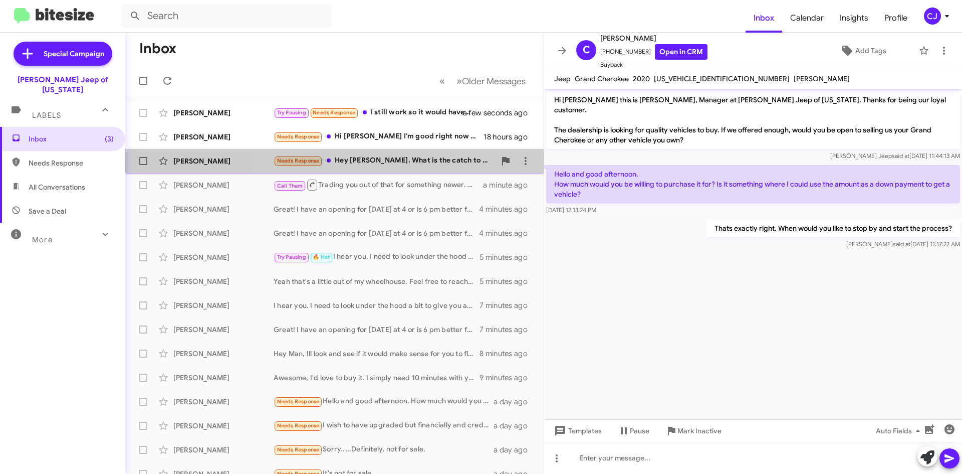
click at [396, 160] on div "Needs Response Hey [PERSON_NAME]. What is the catch to this offer?" at bounding box center [385, 161] width 222 height 12
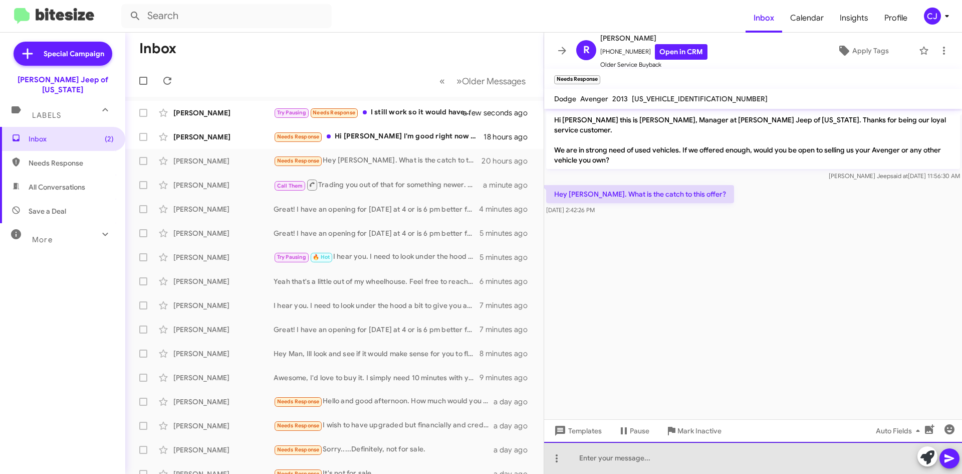
click at [596, 462] on div at bounding box center [753, 458] width 418 height 32
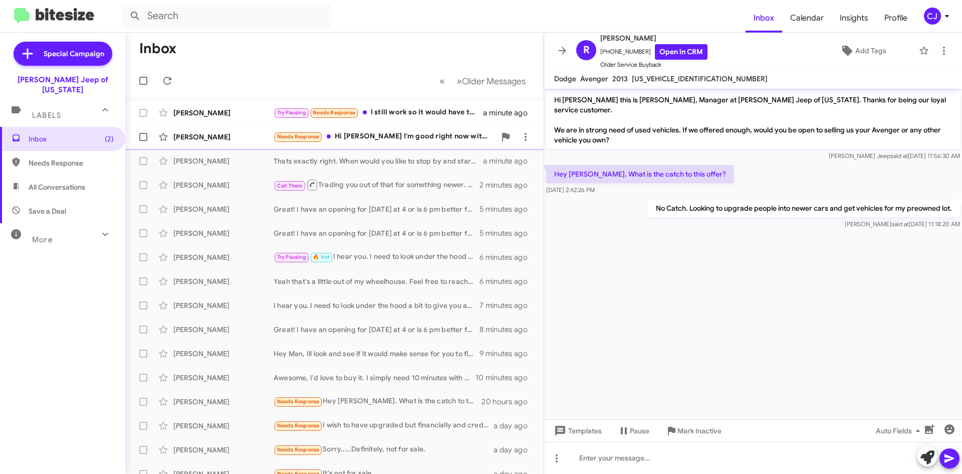
click at [398, 136] on div "Needs Response Hi [PERSON_NAME] I'm good right now with the Grand Cherokee." at bounding box center [385, 137] width 222 height 12
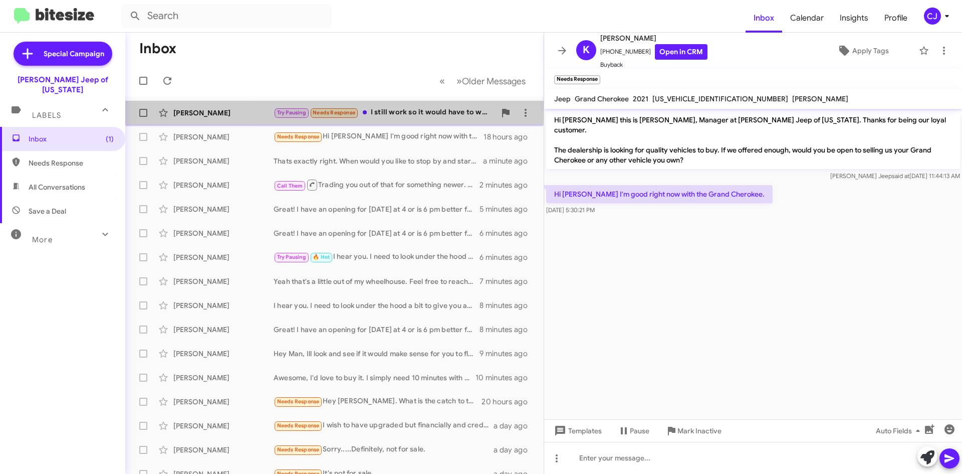
click at [435, 109] on div "Try Pausing Needs Response I still work so it would have to wait until [DATE]" at bounding box center [385, 113] width 222 height 12
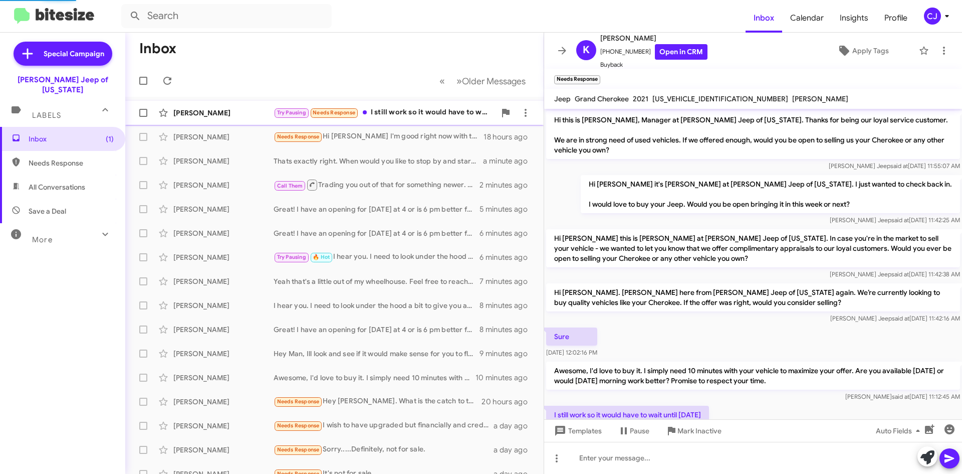
scroll to position [36, 0]
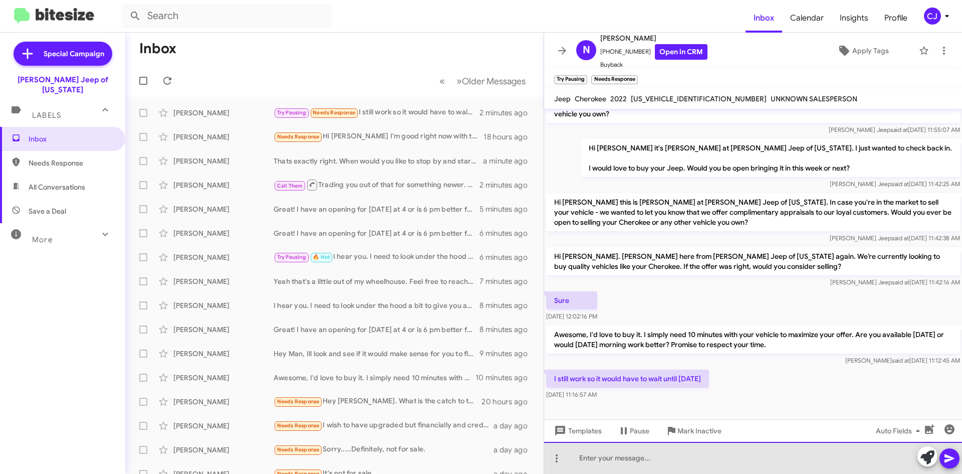
click at [601, 464] on div at bounding box center [753, 458] width 418 height 32
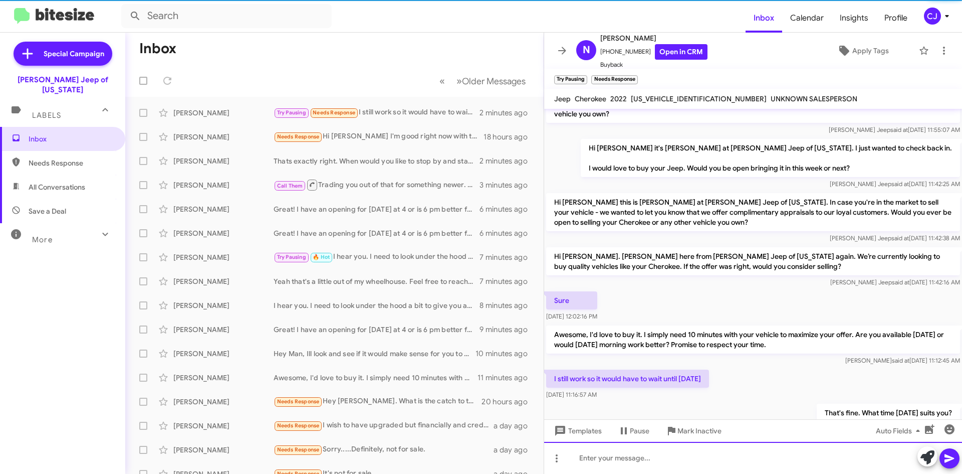
scroll to position [73, 0]
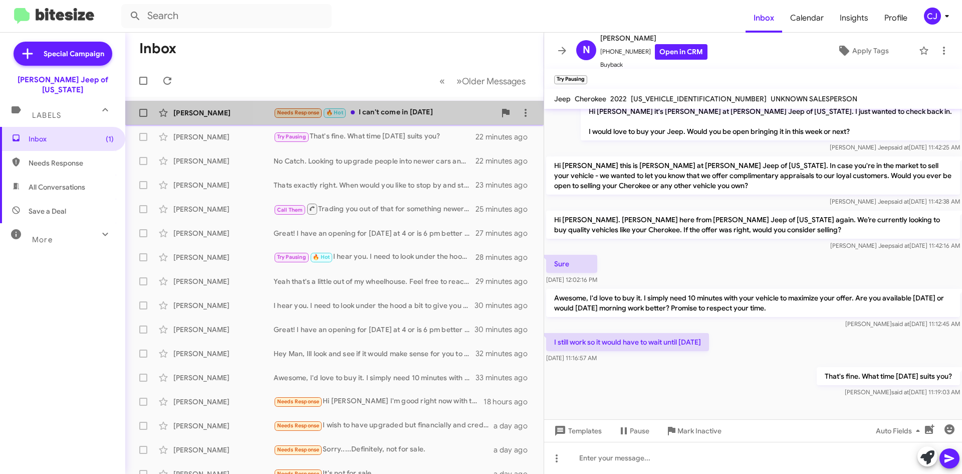
click at [419, 108] on div "Needs Response 🔥 Hot I can't come in [DATE]" at bounding box center [385, 113] width 222 height 12
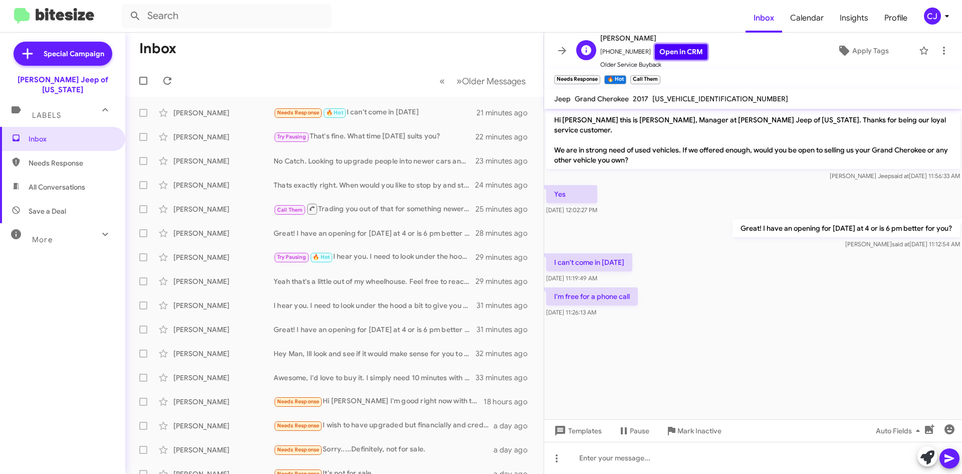
click at [677, 55] on link "Open in CRM" at bounding box center [681, 52] width 53 height 16
